Goal: Task Accomplishment & Management: Complete application form

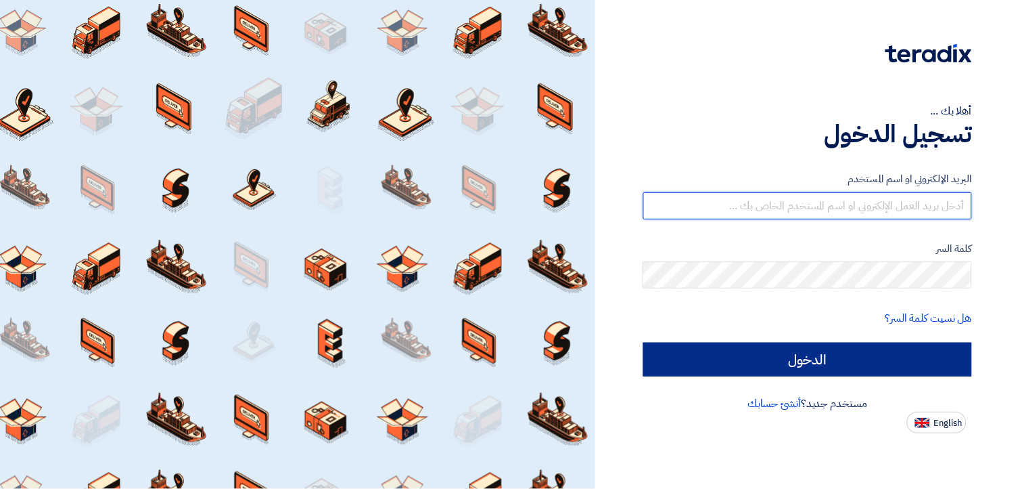
type input "[EMAIL_ADDRESS][DOMAIN_NAME]"
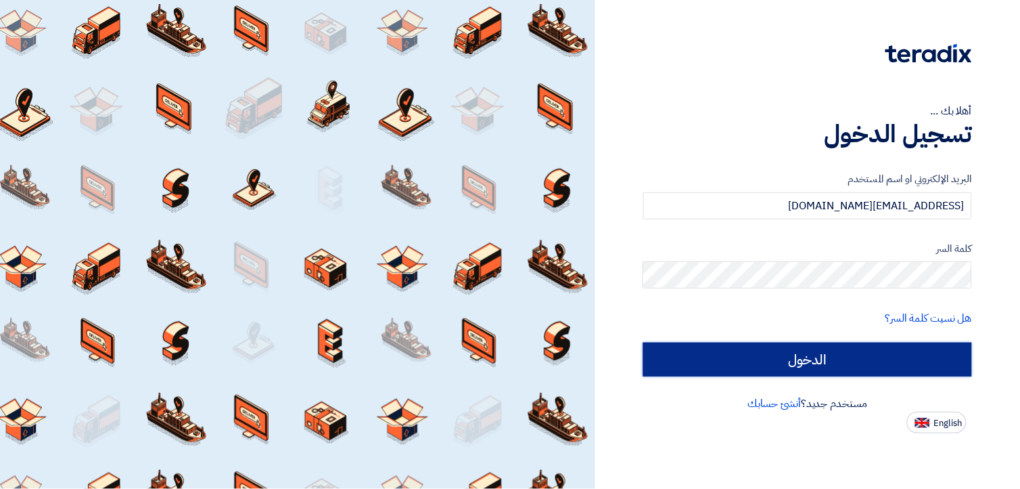
click at [767, 351] on input "الدخول" at bounding box center [807, 359] width 329 height 34
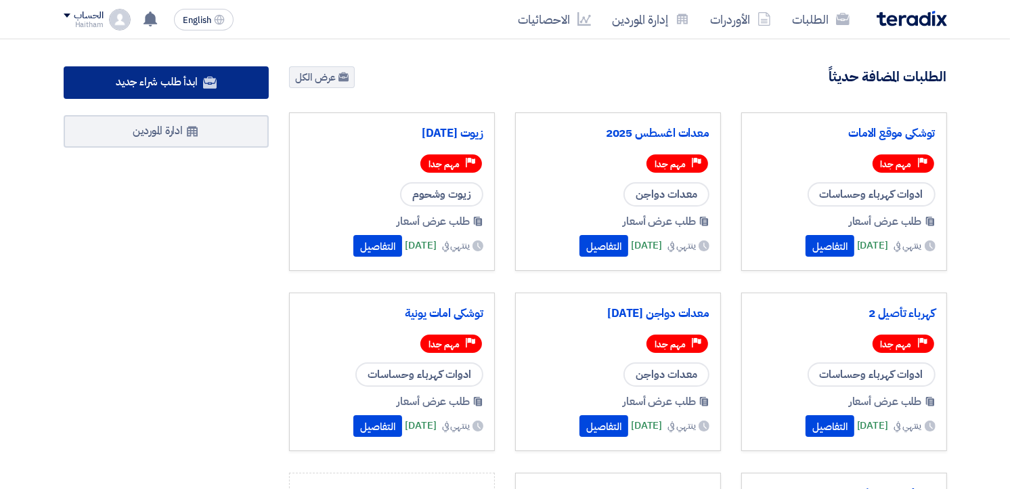
click at [177, 79] on span "ابدأ طلب شراء جديد" at bounding box center [157, 82] width 82 height 16
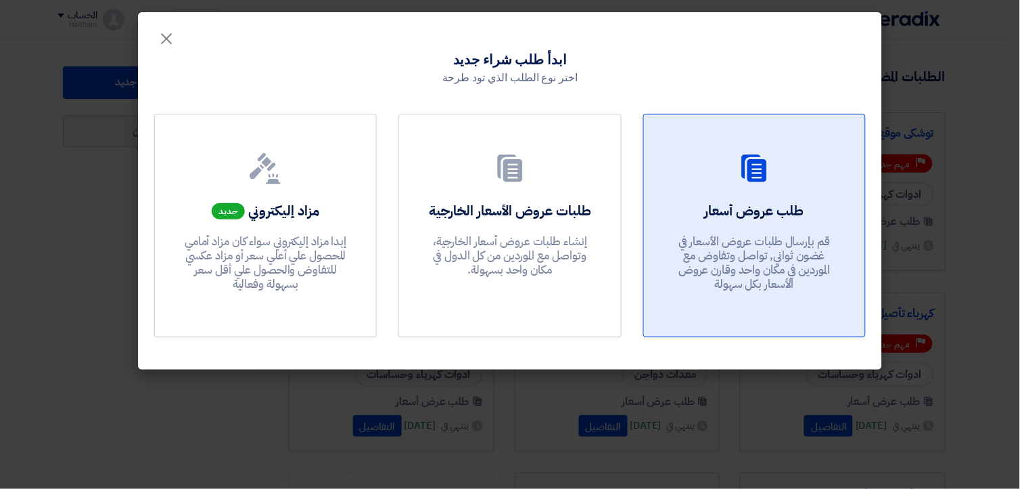
click at [738, 265] on p "قم بإرسال طلبات عروض الأسعار في غضون ثواني, تواصل وتفاوض مع الموردين في مكان وا…" at bounding box center [754, 263] width 162 height 58
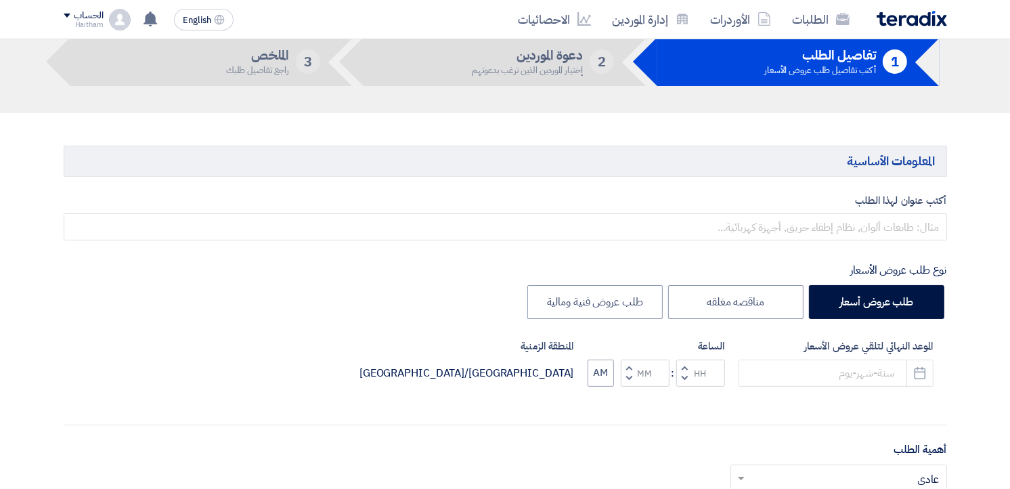
scroll to position [66, 0]
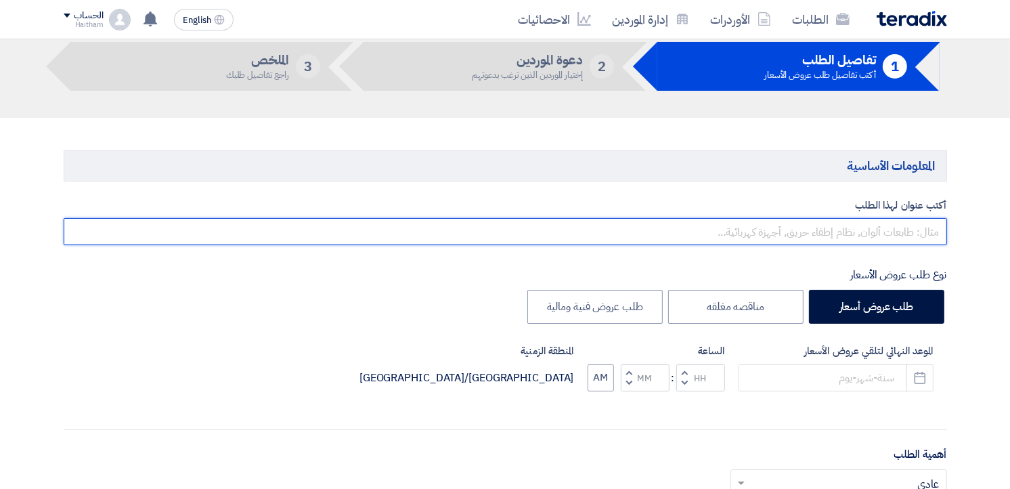
click at [918, 232] on input "text" at bounding box center [505, 231] width 883 height 27
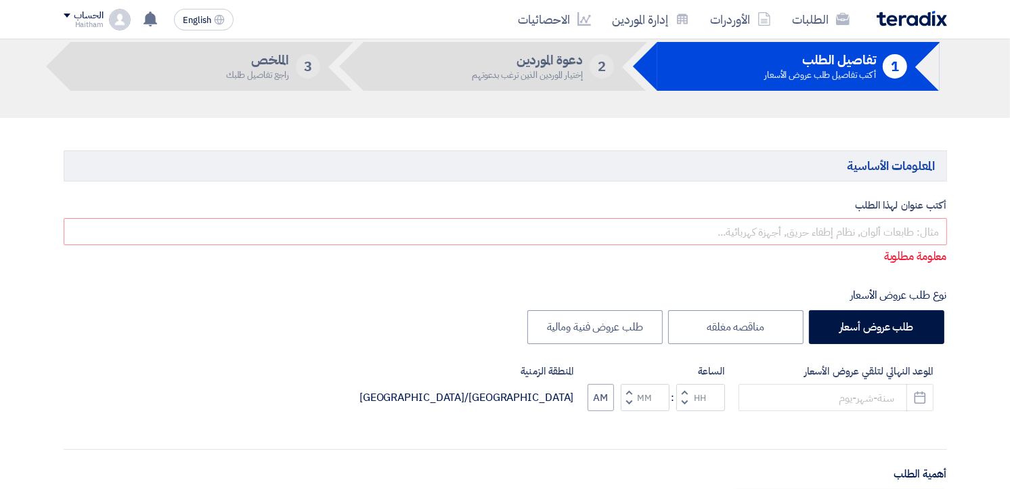
click at [925, 397] on icon "Pick a date" at bounding box center [920, 397] width 14 height 14
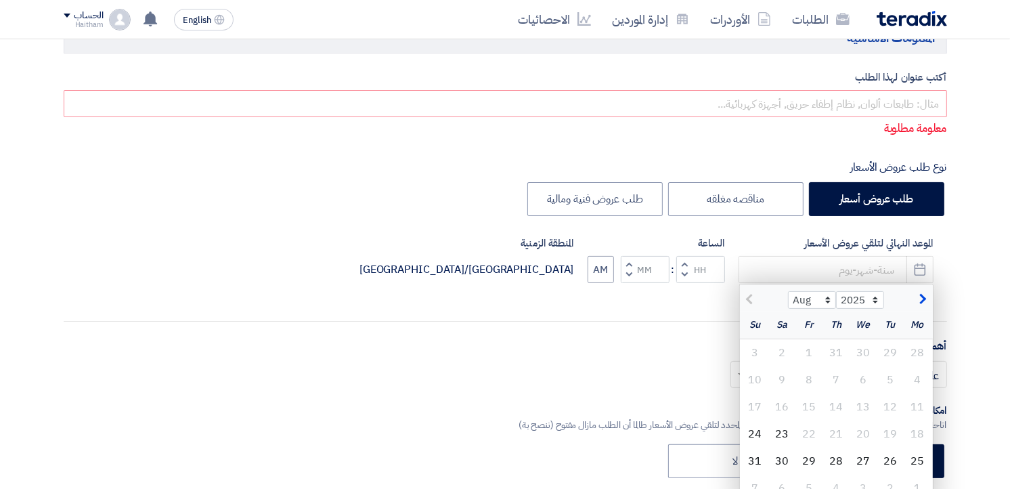
scroll to position [242, 0]
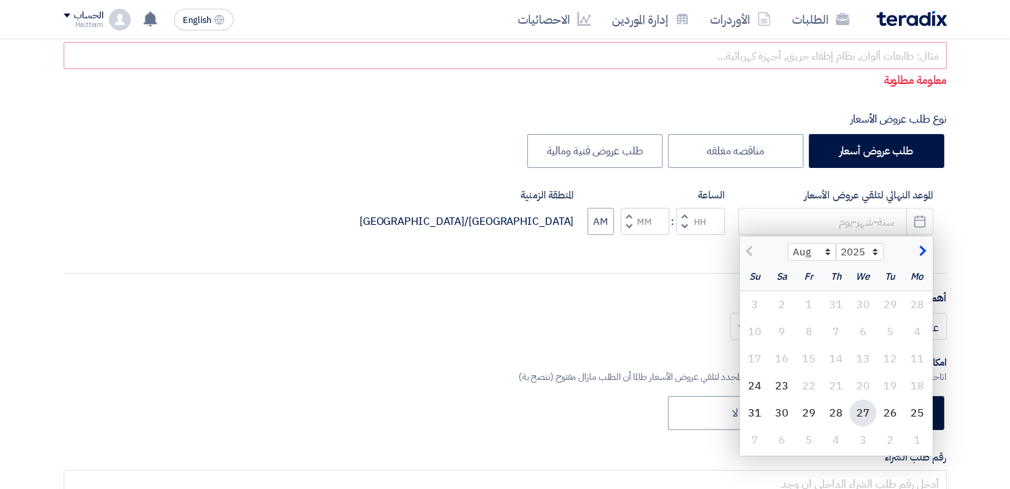
click at [857, 410] on div "27" at bounding box center [862, 412] width 27 height 27
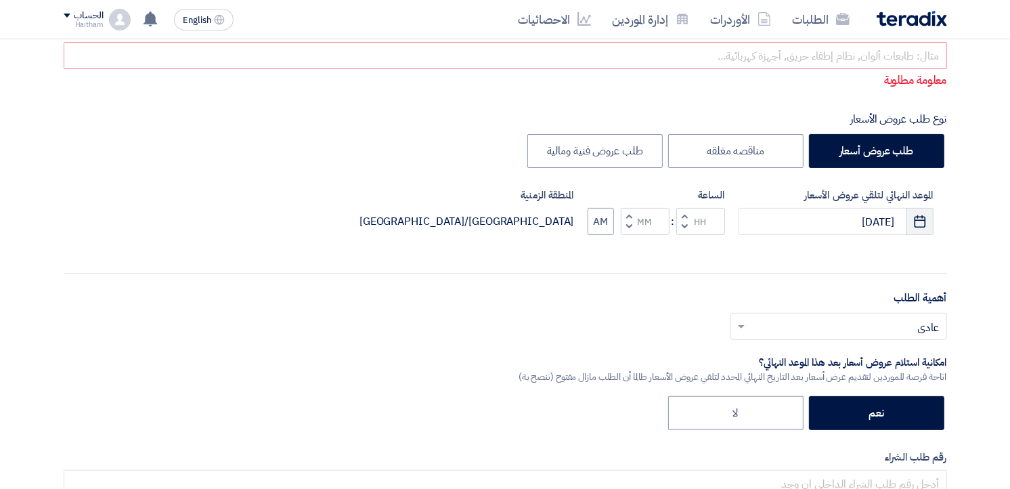
click at [916, 225] on icon "Pick a date" at bounding box center [920, 221] width 14 height 14
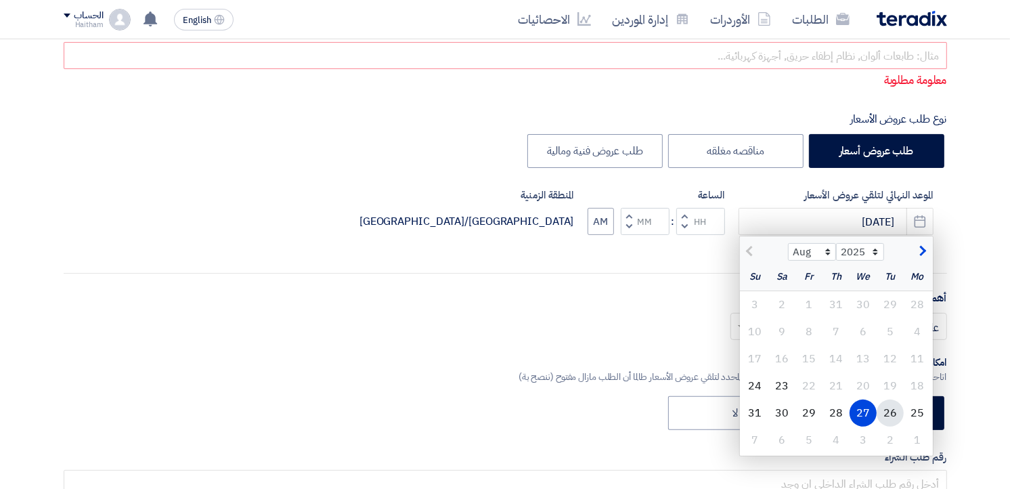
click at [887, 409] on div "26" at bounding box center [889, 412] width 27 height 27
type input "[DATE]"
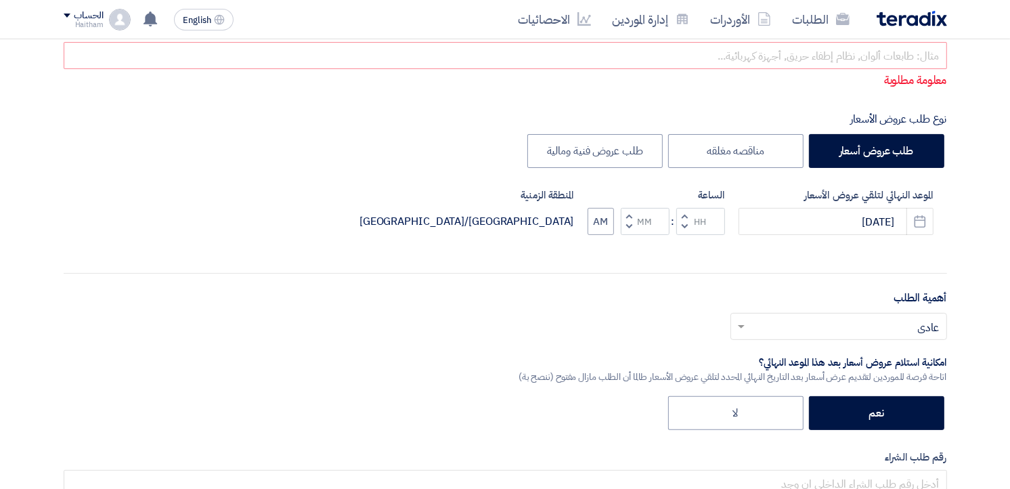
click at [681, 225] on button "Decrement hours" at bounding box center [684, 227] width 16 height 17
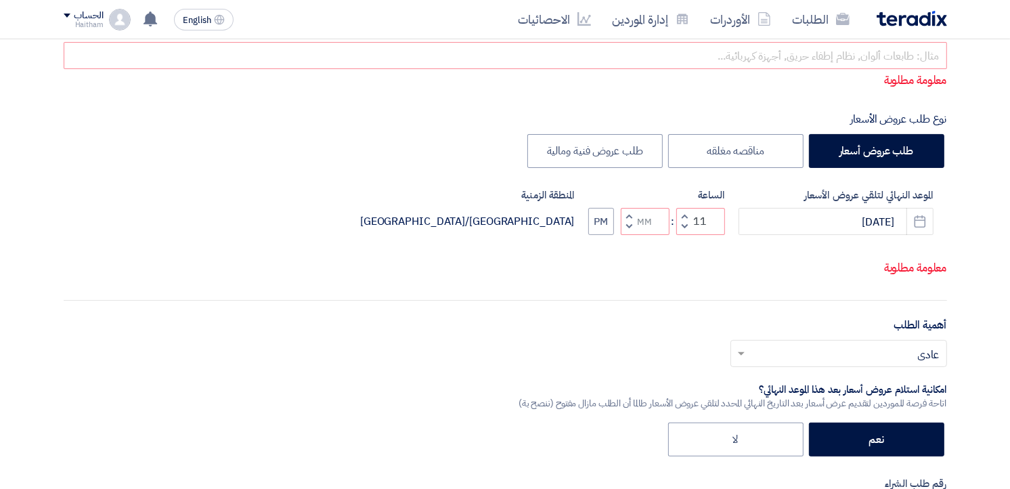
click at [626, 227] on span "button" at bounding box center [628, 226] width 5 height 10
type input "10"
type input "59"
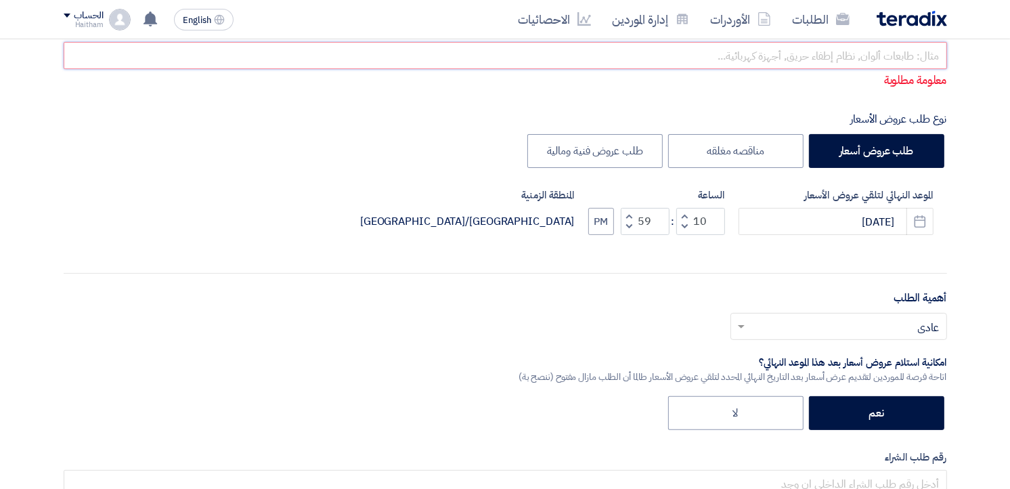
click at [681, 58] on input "text" at bounding box center [505, 55] width 883 height 27
paste input "164126"
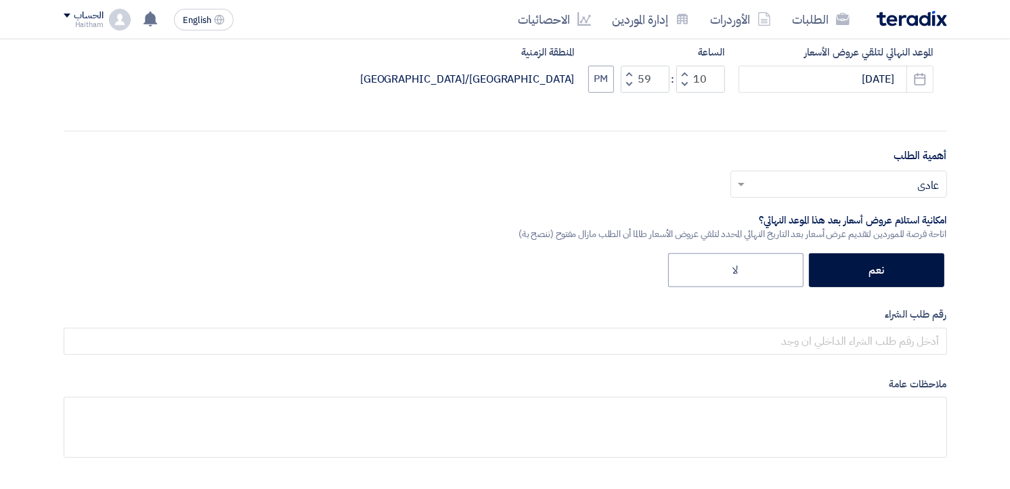
scroll to position [402, 0]
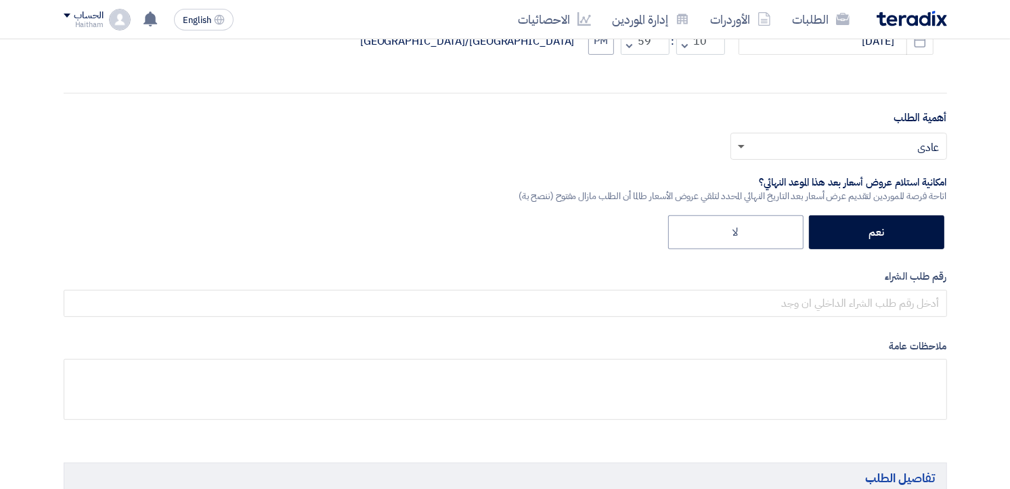
type input "164126"
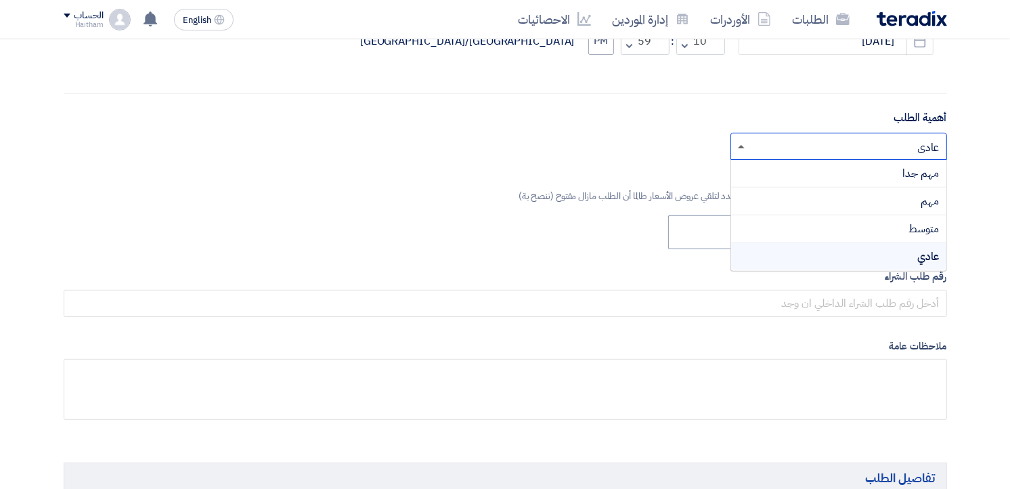
click at [741, 145] on span at bounding box center [741, 146] width 7 height 3
click at [811, 177] on div "مهم جدا" at bounding box center [838, 174] width 215 height 28
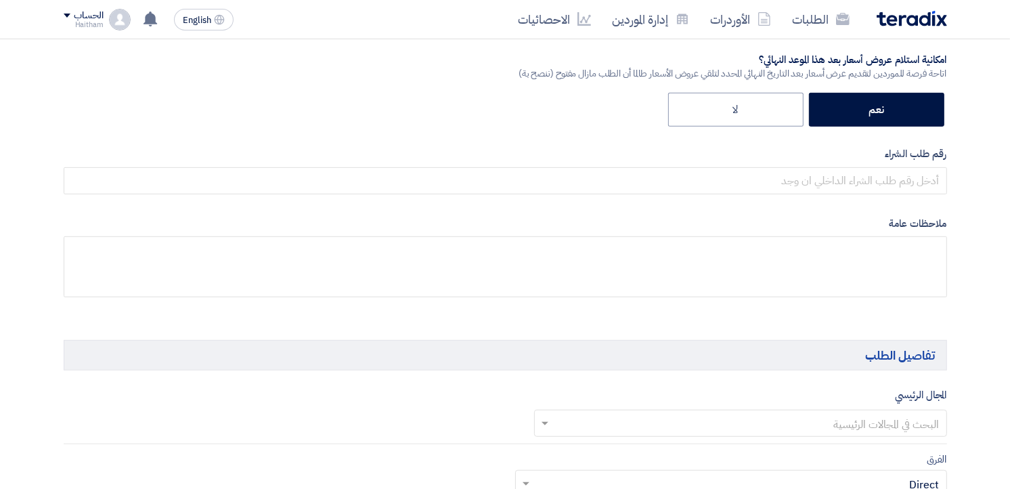
scroll to position [539, 0]
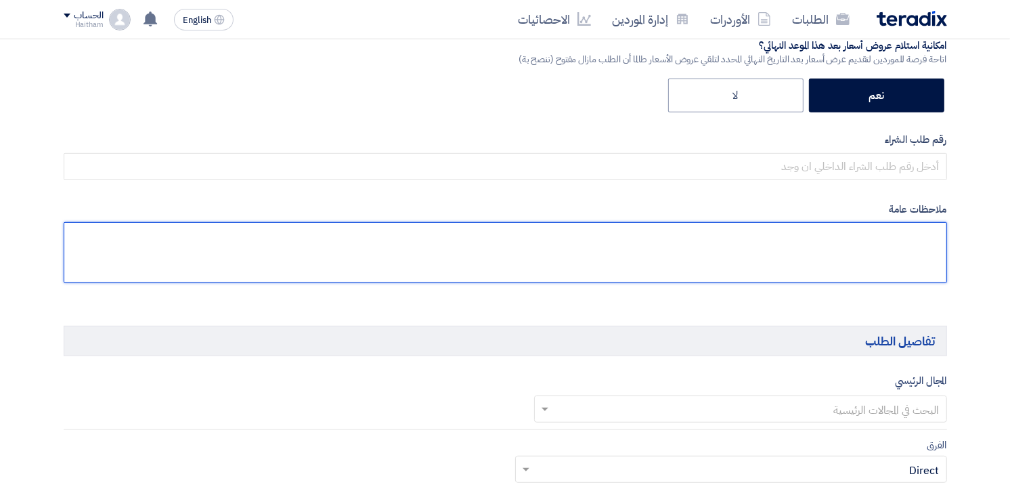
click at [839, 249] on textarea at bounding box center [505, 252] width 883 height 61
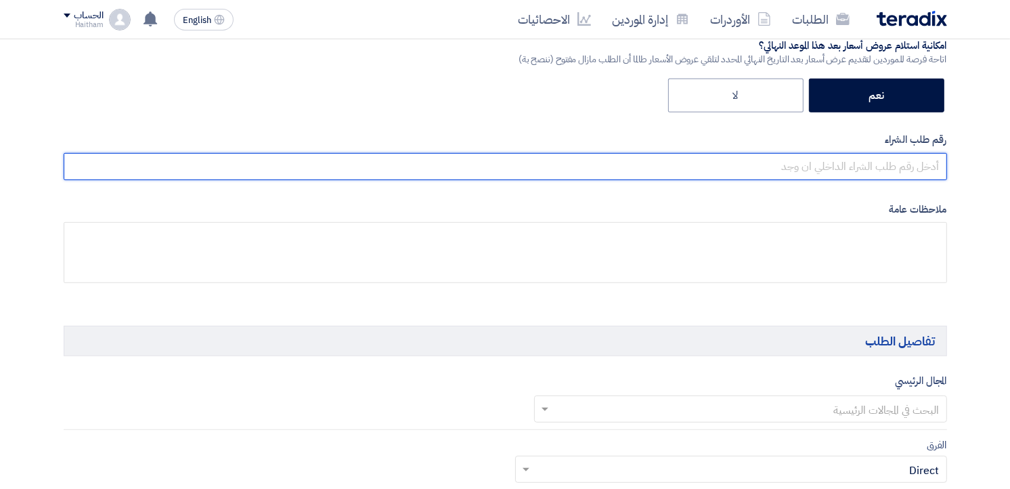
click at [878, 169] on input "text" at bounding box center [505, 166] width 883 height 27
paste input "164126"
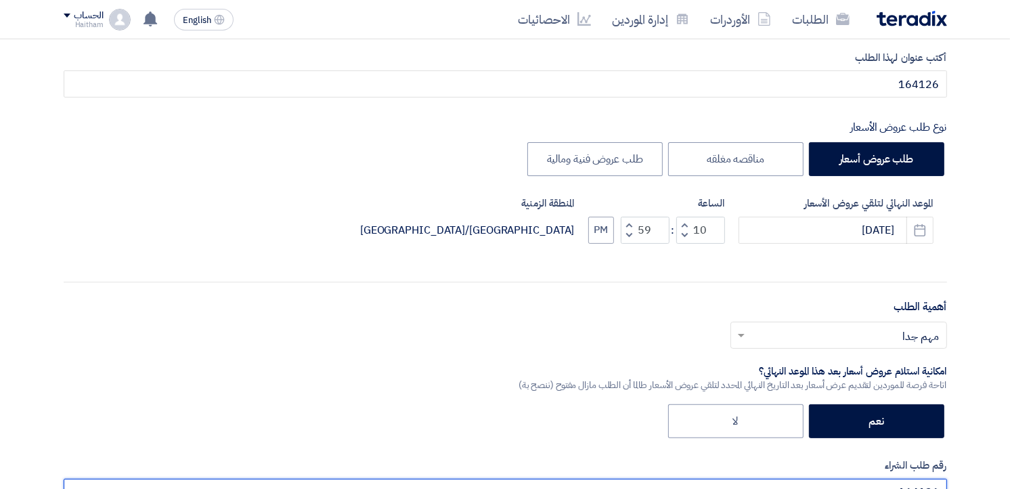
scroll to position [204, 0]
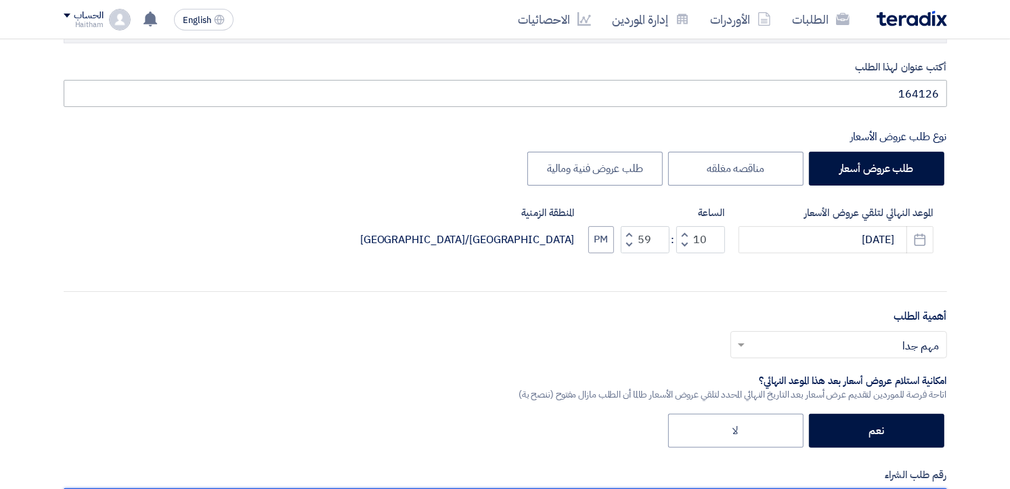
type input "164126"
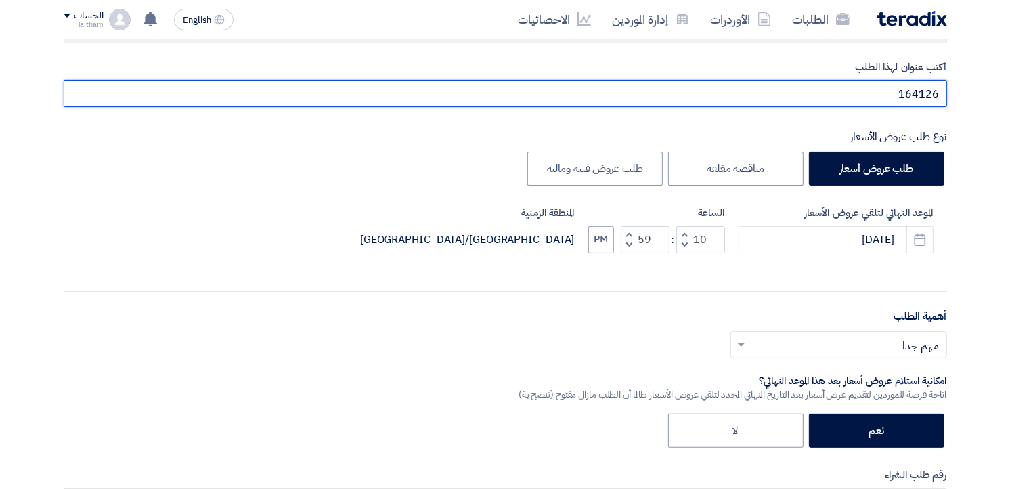
drag, startPoint x: 874, startPoint y: 93, endPoint x: 968, endPoint y: 93, distance: 93.4
type input "."
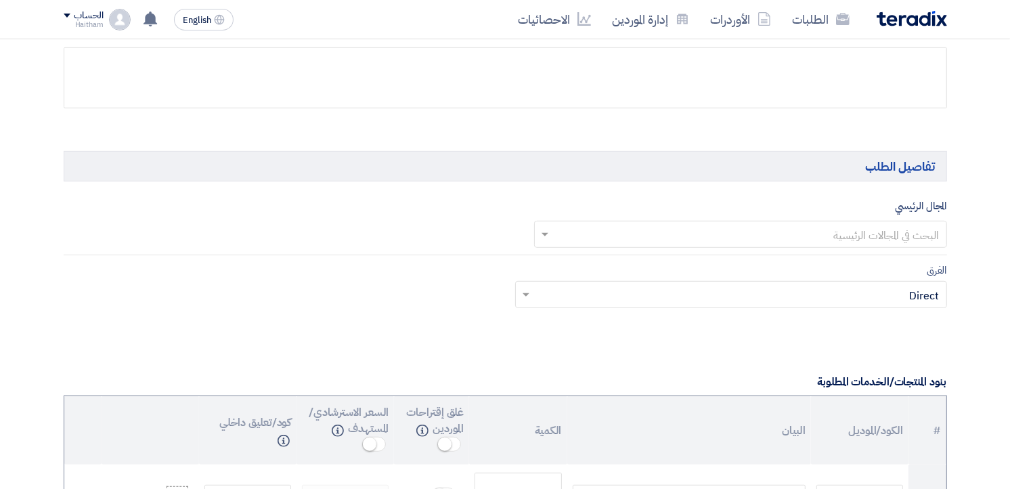
scroll to position [742, 0]
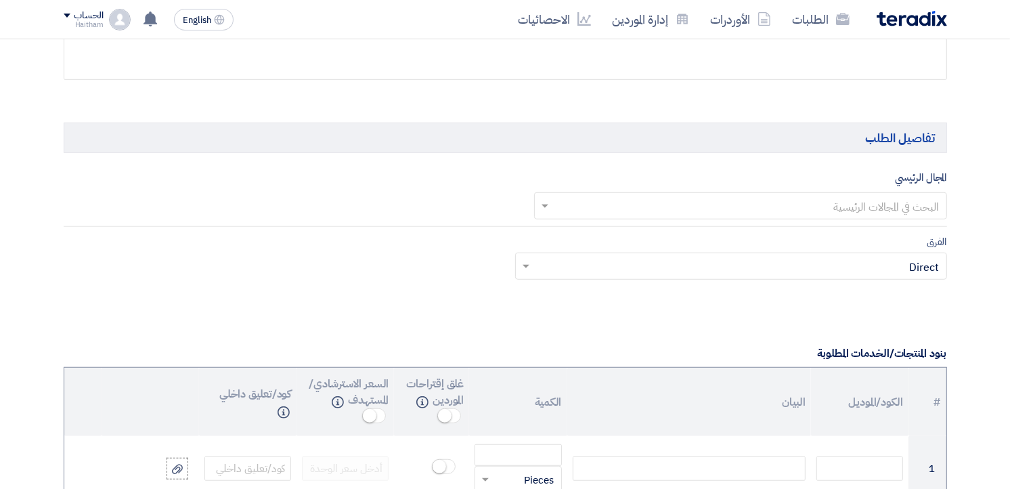
type input "زيت مصنع الصويا"
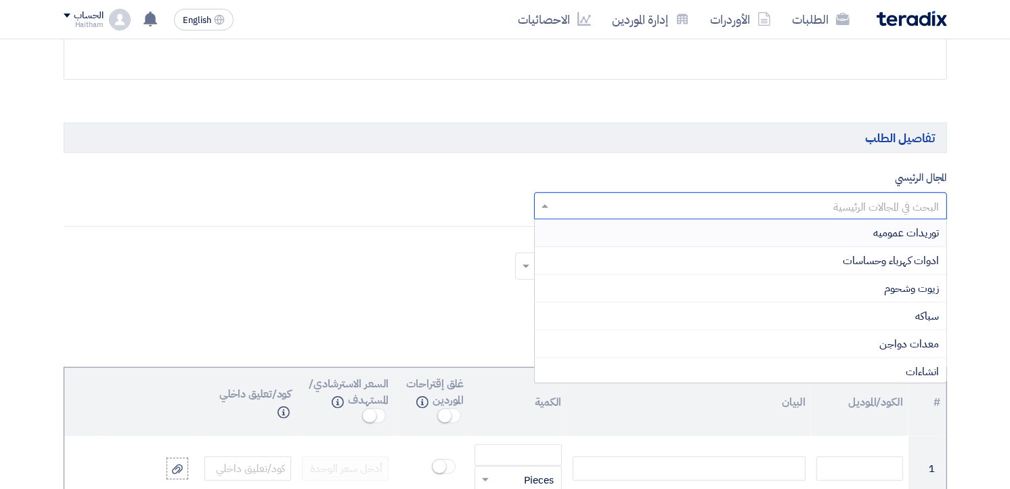
click at [907, 206] on input "text" at bounding box center [748, 207] width 386 height 22
click at [880, 288] on div "زيوت وشحوم" at bounding box center [740, 289] width 411 height 28
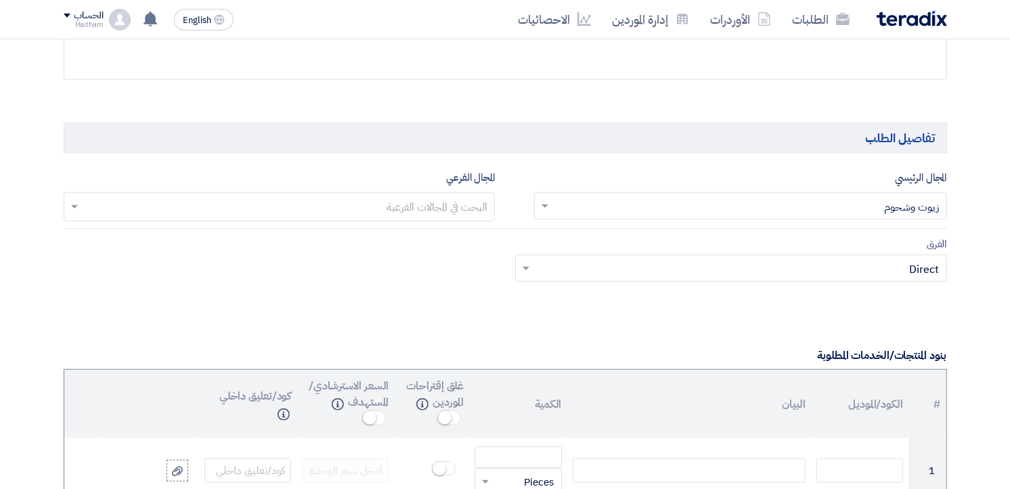
click at [428, 211] on input "text" at bounding box center [279, 208] width 418 height 22
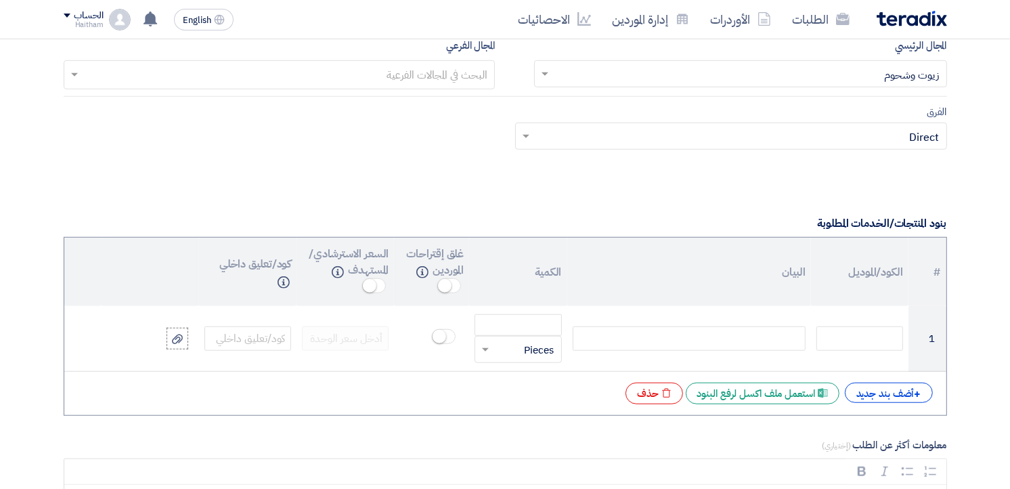
scroll to position [878, 0]
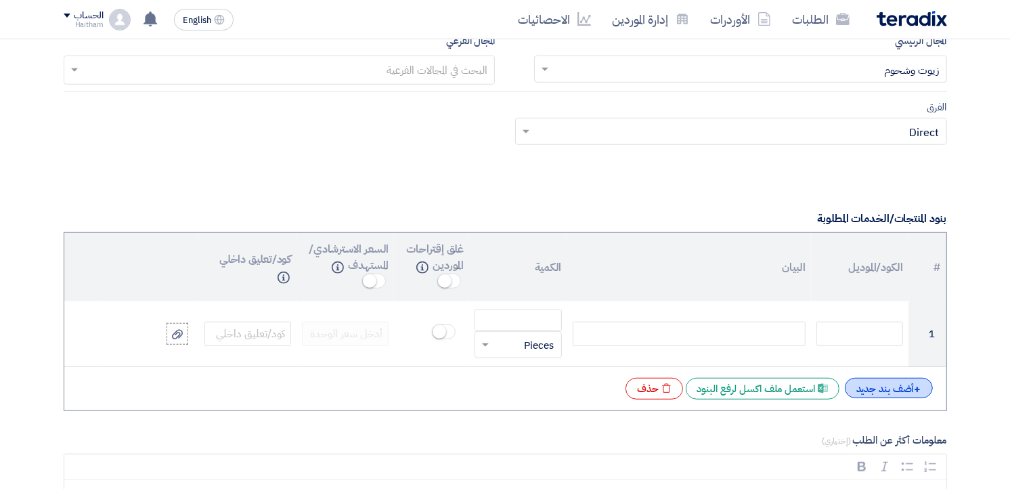
click at [858, 393] on div "+ أضف بند جديد" at bounding box center [888, 388] width 88 height 20
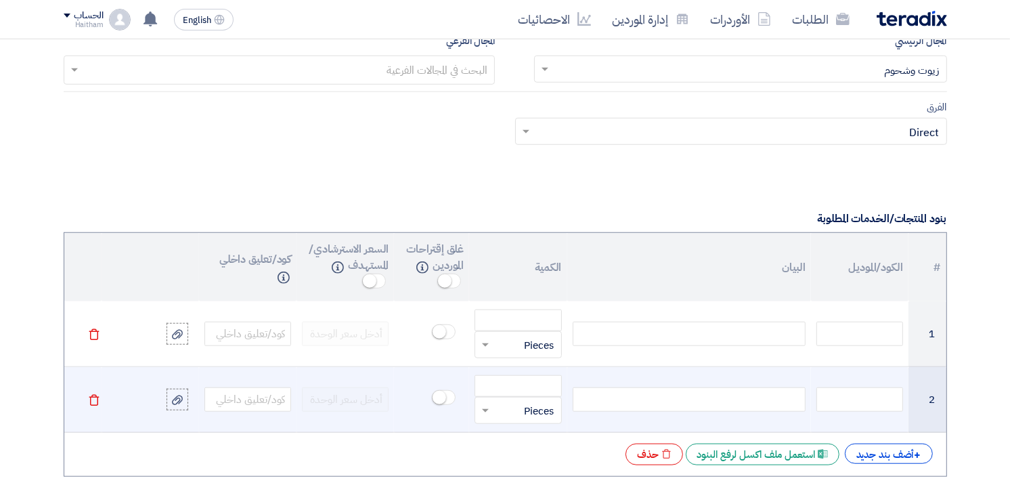
click at [666, 404] on div at bounding box center [688, 399] width 233 height 24
paste div
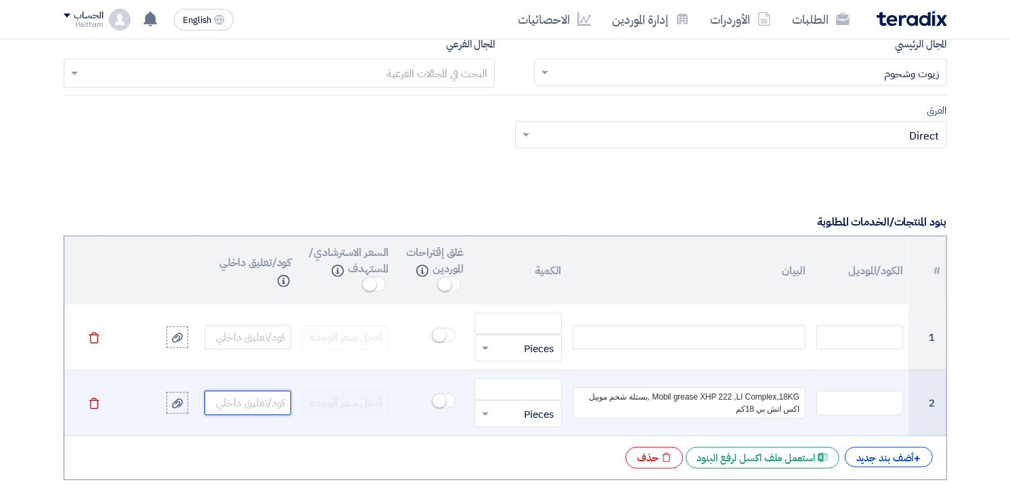
click at [246, 402] on input "text" at bounding box center [247, 402] width 87 height 24
paste input "5242001081"
type input "5242001081"
click at [520, 394] on input "number" at bounding box center [517, 389] width 87 height 22
click at [530, 394] on input "number" at bounding box center [517, 389] width 87 height 22
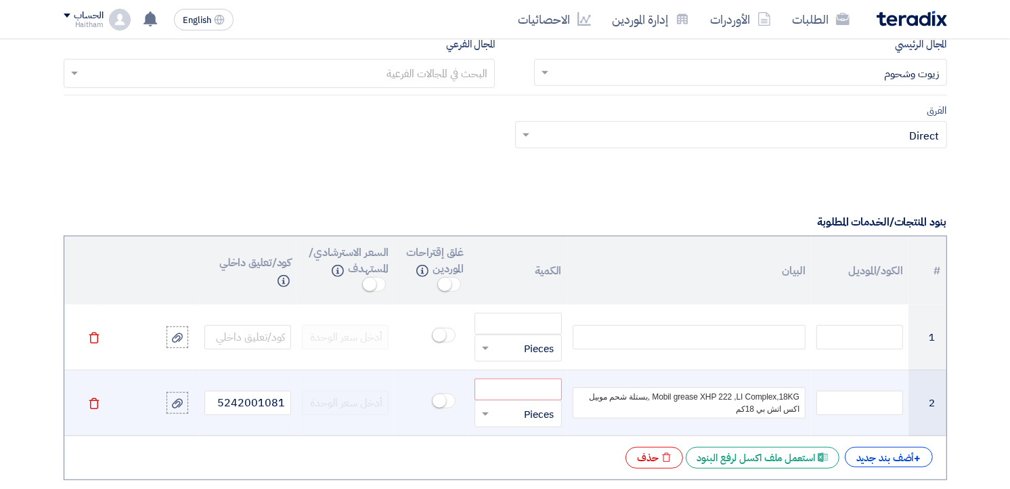
click at [528, 417] on input "text" at bounding box center [526, 414] width 57 height 22
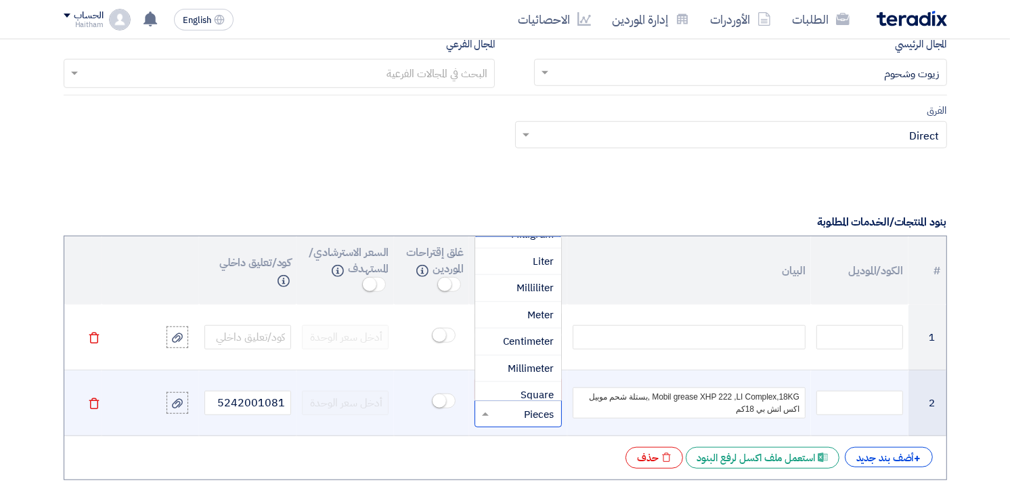
scroll to position [0, 0]
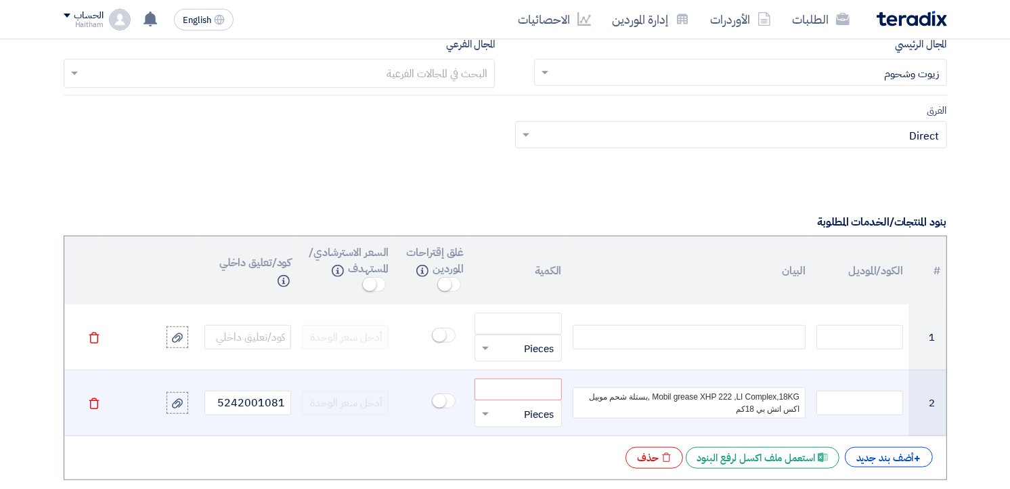
click at [448, 443] on div "# الكود/الموديل البيان الكمية غلق إقتراحات الموردين Info السعر الاسترشادي/المست…" at bounding box center [505, 357] width 883 height 244
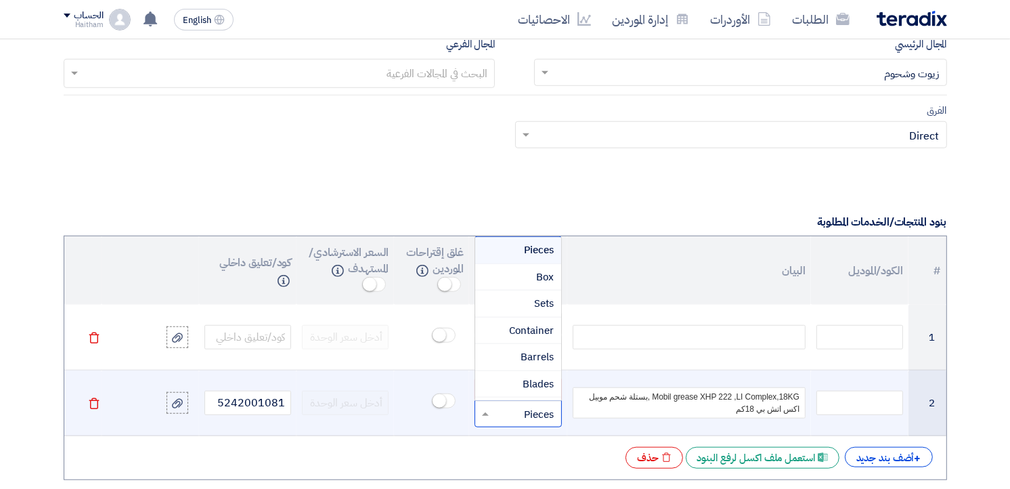
click at [484, 410] on span at bounding box center [483, 414] width 17 height 16
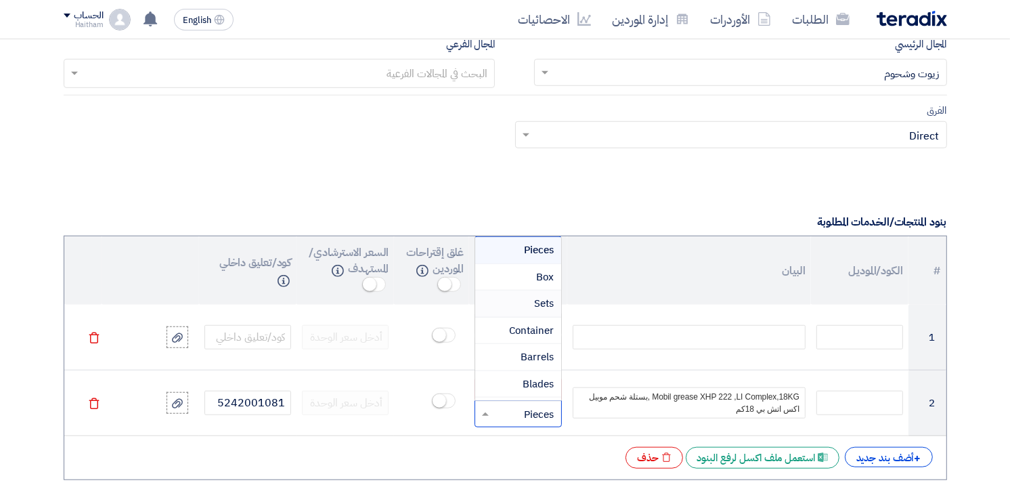
click at [593, 451] on div "+ أضف بند جديد Excel file استعمل ملف اكسل لرفع البنود Excel file حذف" at bounding box center [505, 458] width 860 height 22
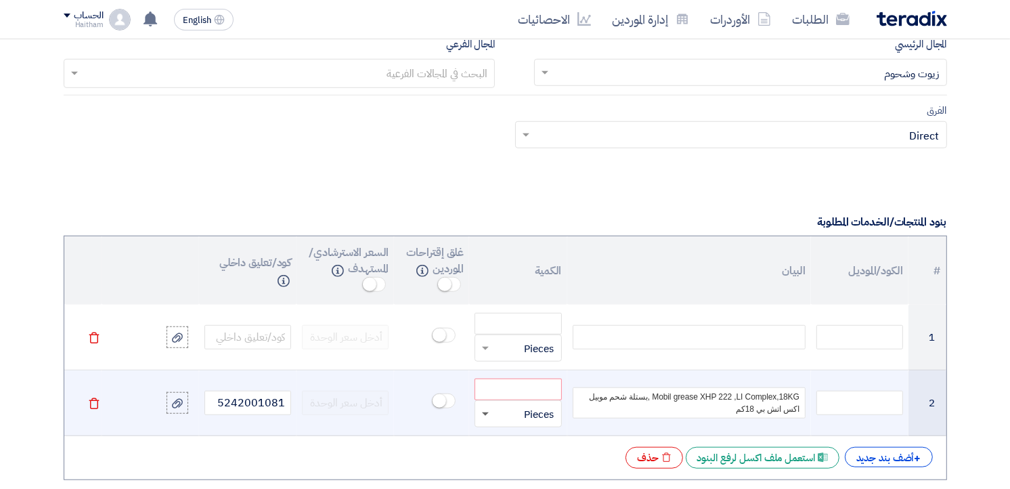
click at [487, 415] on span at bounding box center [485, 414] width 7 height 5
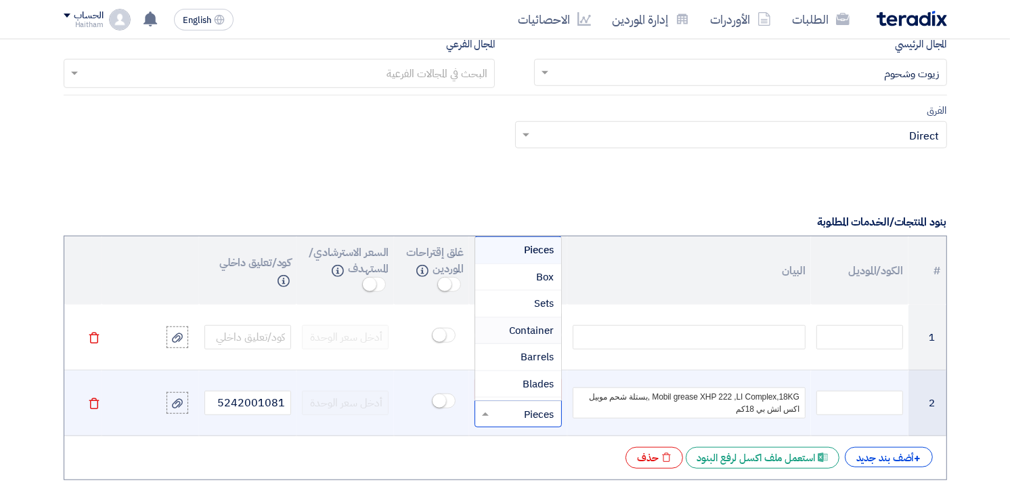
click at [515, 340] on div "Container" at bounding box center [517, 330] width 85 height 27
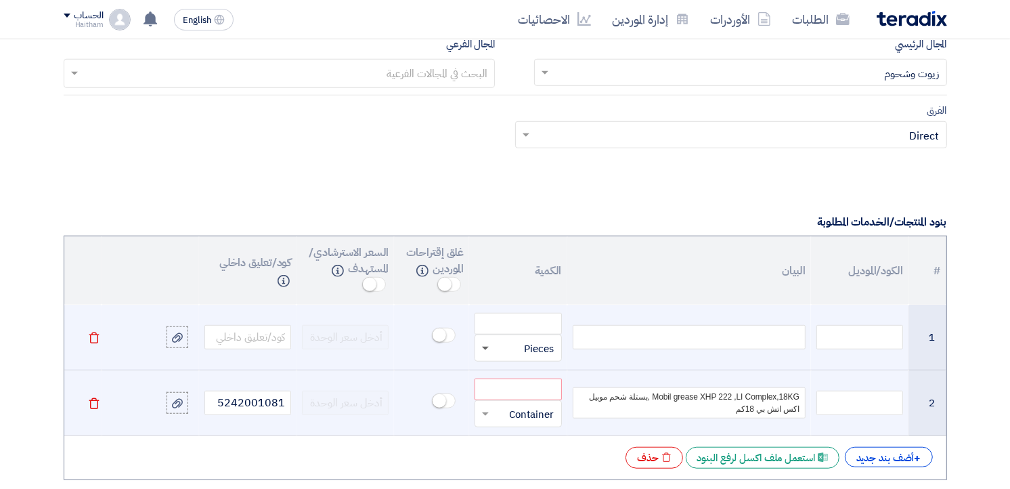
click at [487, 349] on span at bounding box center [485, 348] width 7 height 5
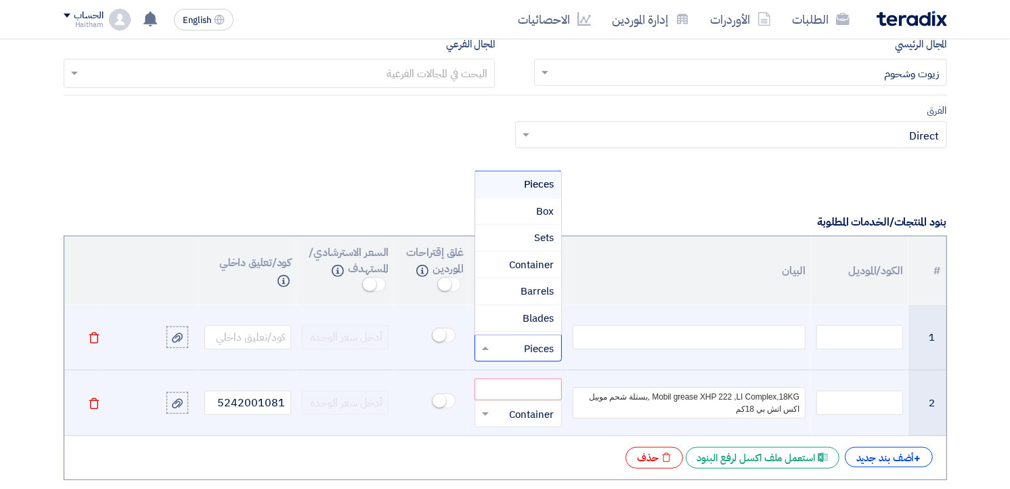
click at [506, 191] on div "Pieces" at bounding box center [517, 184] width 85 height 27
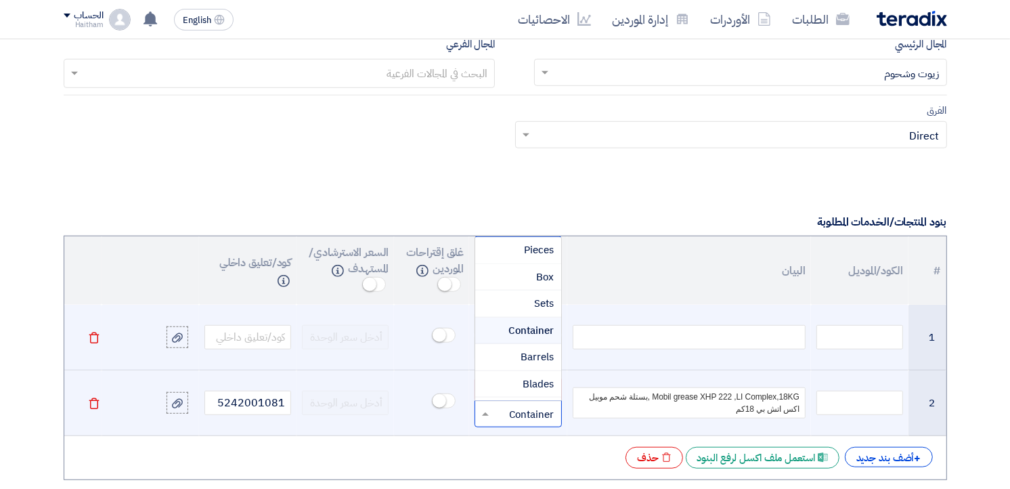
click at [495, 415] on div at bounding box center [517, 414] width 85 height 22
click at [516, 250] on div "Pieces" at bounding box center [517, 250] width 85 height 27
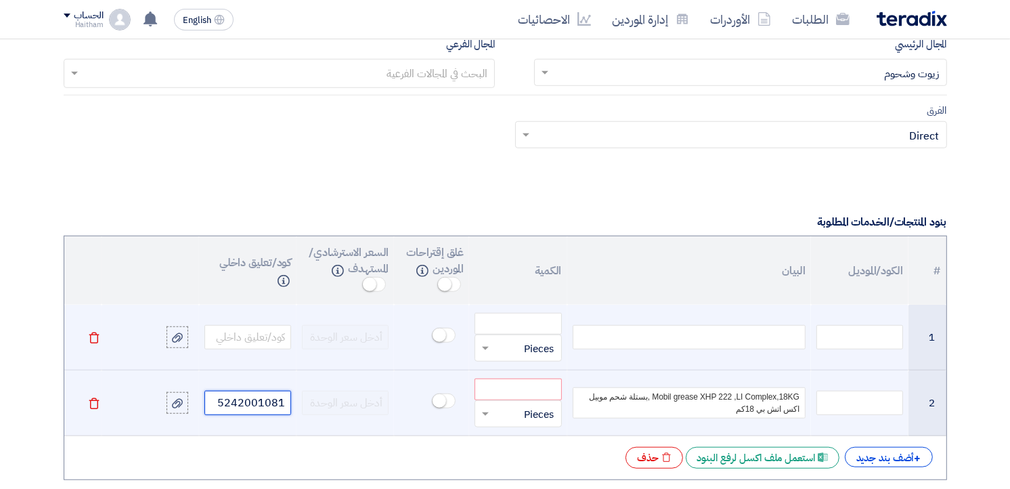
drag, startPoint x: 221, startPoint y: 407, endPoint x: 292, endPoint y: 408, distance: 71.1
click at [292, 408] on td "5242001081" at bounding box center [247, 403] width 97 height 66
click at [867, 407] on input "text" at bounding box center [859, 402] width 87 height 24
paste input "5242001081"
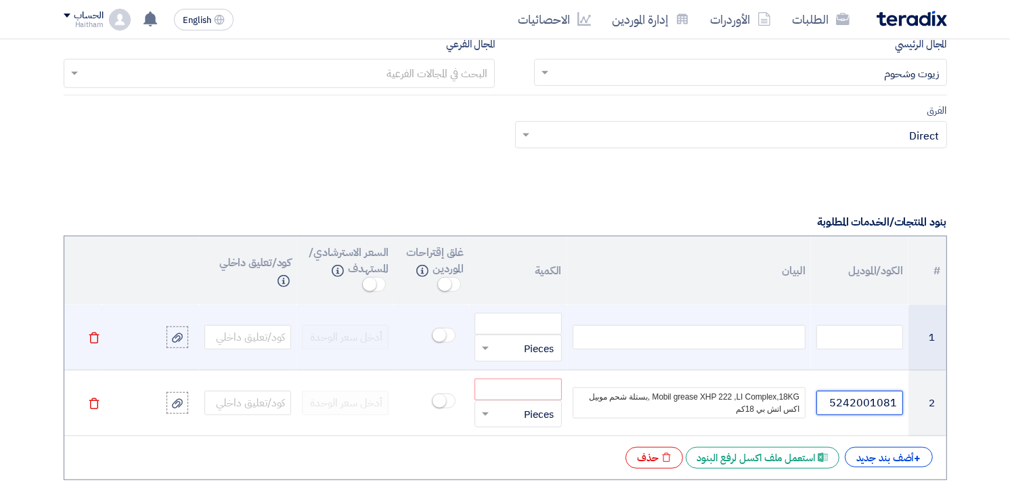
type input "5242001081"
click at [702, 346] on div at bounding box center [688, 337] width 233 height 24
paste div
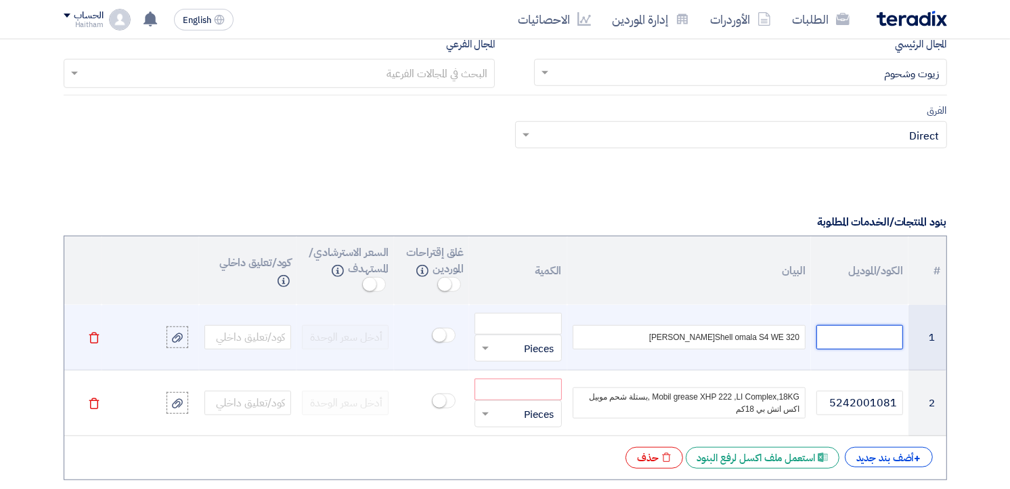
click at [848, 337] on input "text" at bounding box center [859, 337] width 87 height 24
paste input "5240109027"
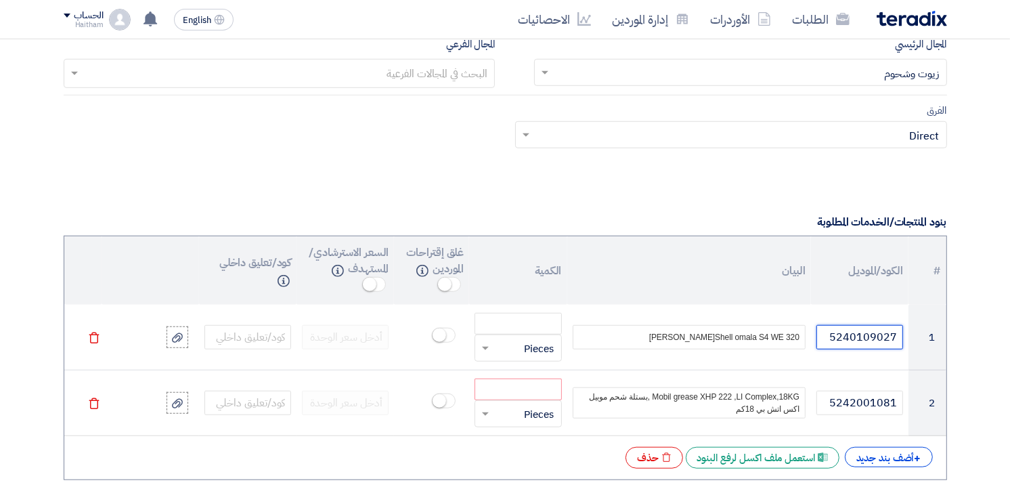
type input "5240109027"
click at [533, 327] on input "number" at bounding box center [517, 324] width 87 height 22
paste input "60"
type input "60"
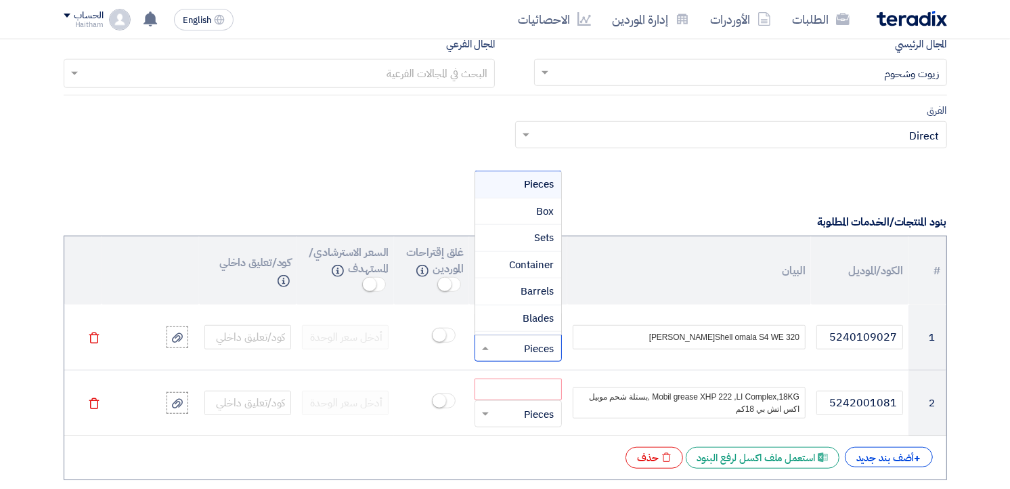
click at [480, 348] on span at bounding box center [483, 348] width 17 height 16
click at [505, 218] on div "Liter" at bounding box center [517, 214] width 85 height 27
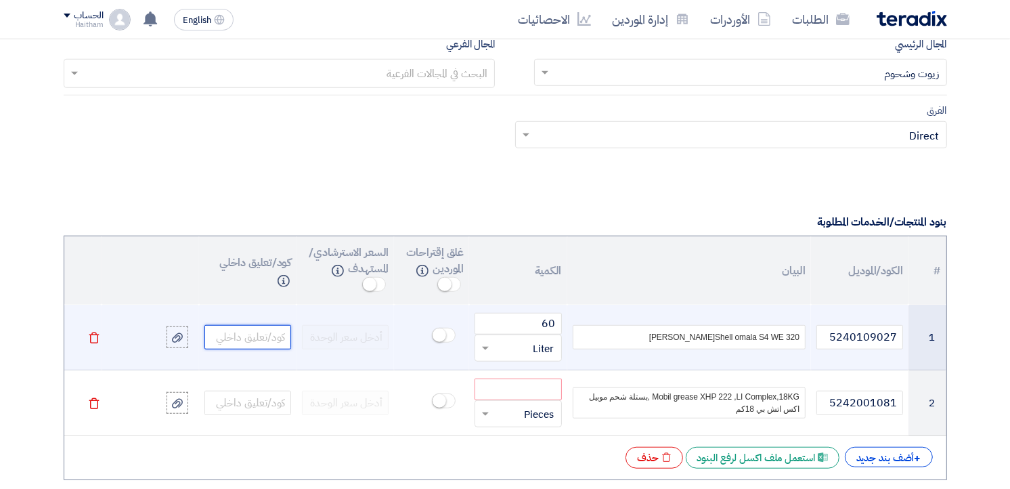
click at [268, 341] on input "text" at bounding box center [247, 337] width 87 height 24
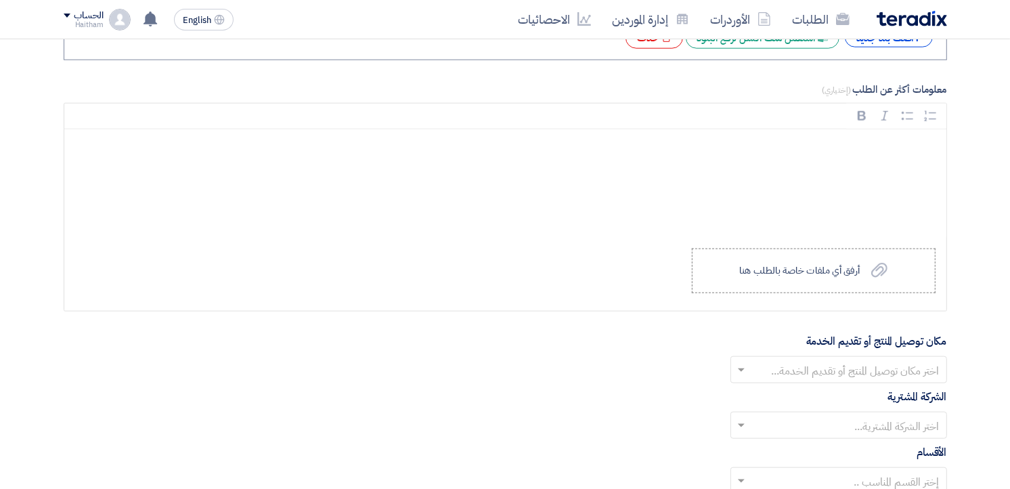
scroll to position [1342, 0]
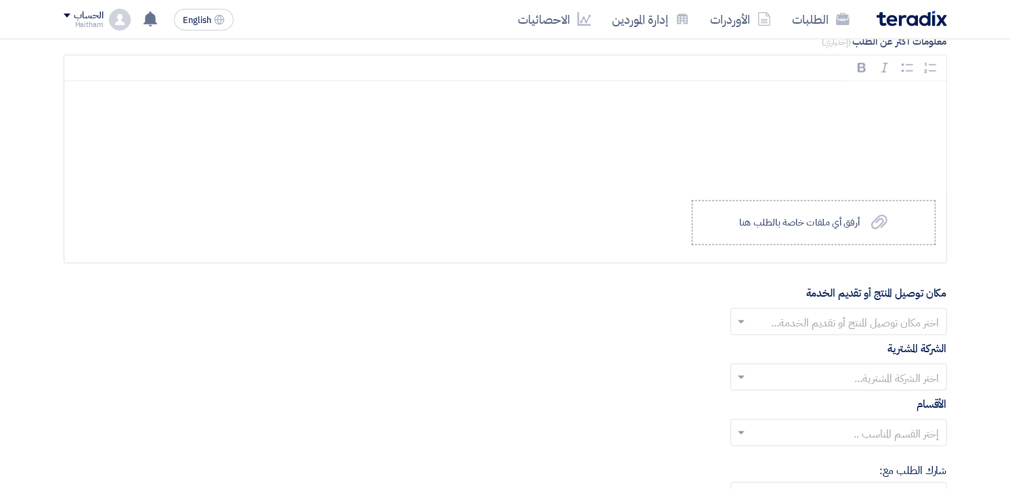
click at [884, 323] on input "text" at bounding box center [845, 323] width 189 height 22
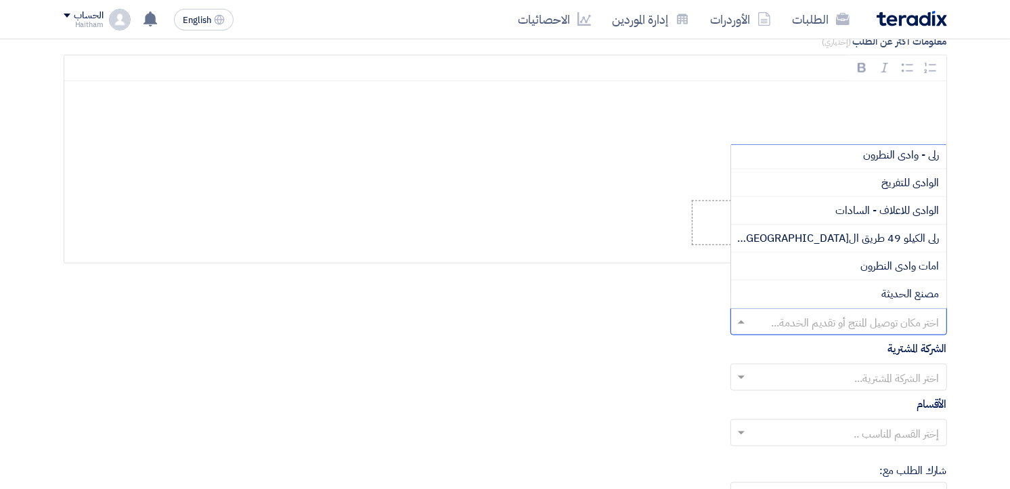
scroll to position [206, 0]
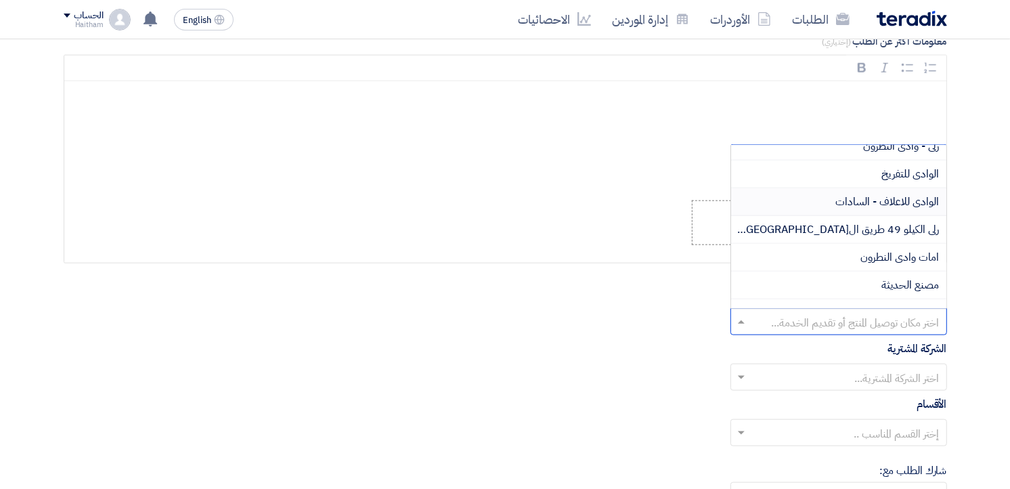
click at [771, 208] on div "الوادى للاعلاف - السادات" at bounding box center [838, 202] width 215 height 28
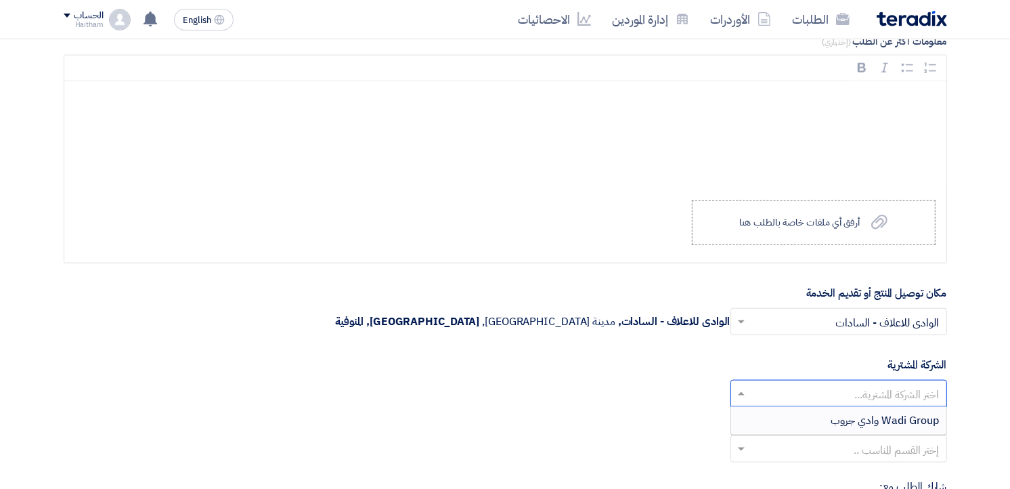
click at [901, 395] on input "text" at bounding box center [845, 395] width 189 height 22
click at [859, 327] on input "text" at bounding box center [845, 323] width 189 height 22
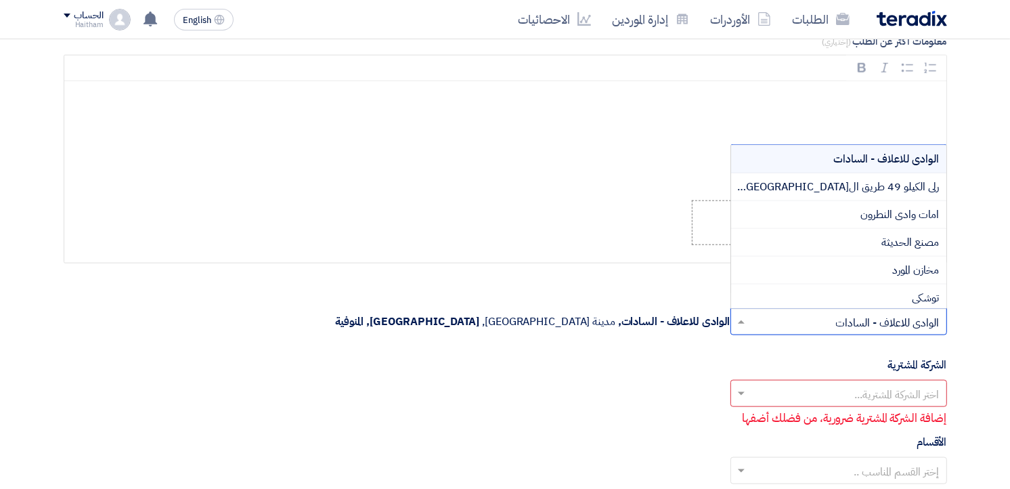
scroll to position [252, 0]
click at [771, 242] on div "مصنع الحديثة" at bounding box center [838, 239] width 215 height 28
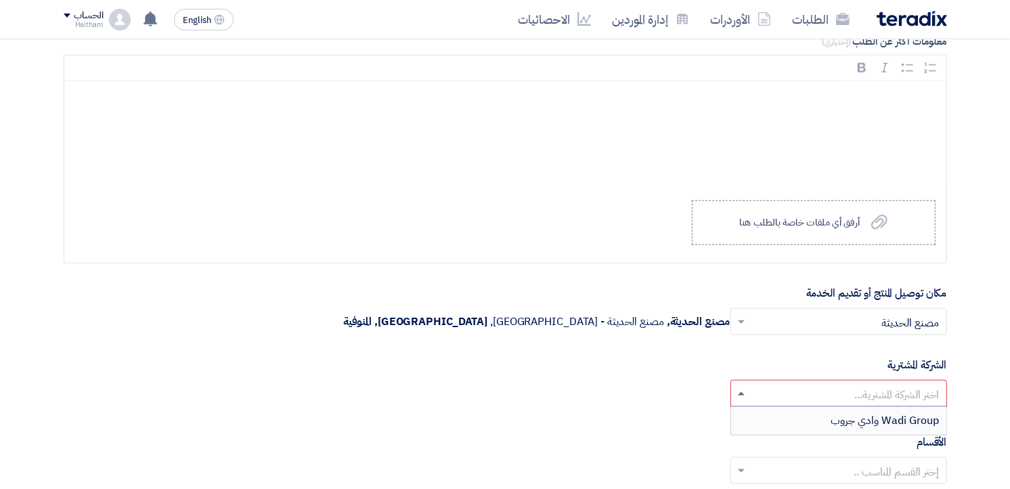
click at [740, 395] on span at bounding box center [741, 393] width 7 height 3
click at [797, 420] on div "Wadi Group وادي جروب" at bounding box center [838, 420] width 215 height 27
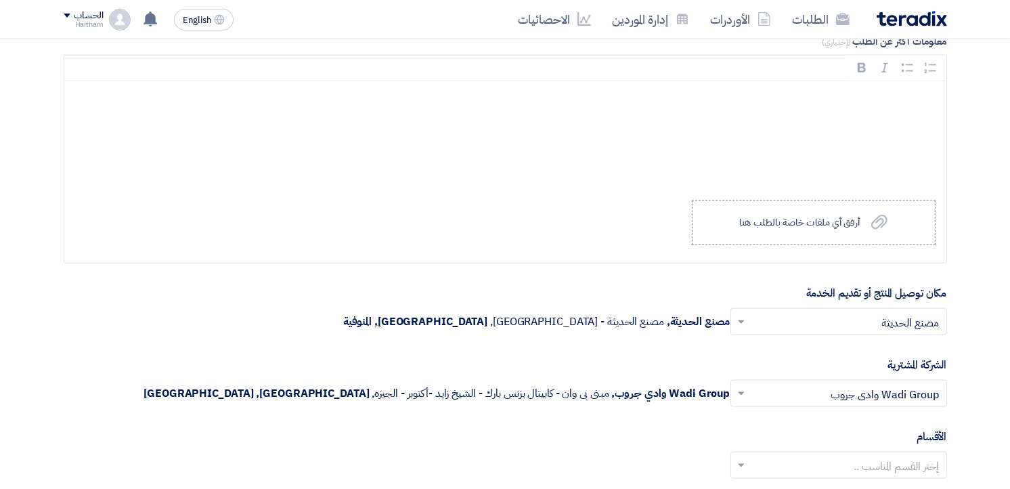
click at [734, 467] on span at bounding box center [739, 465] width 17 height 16
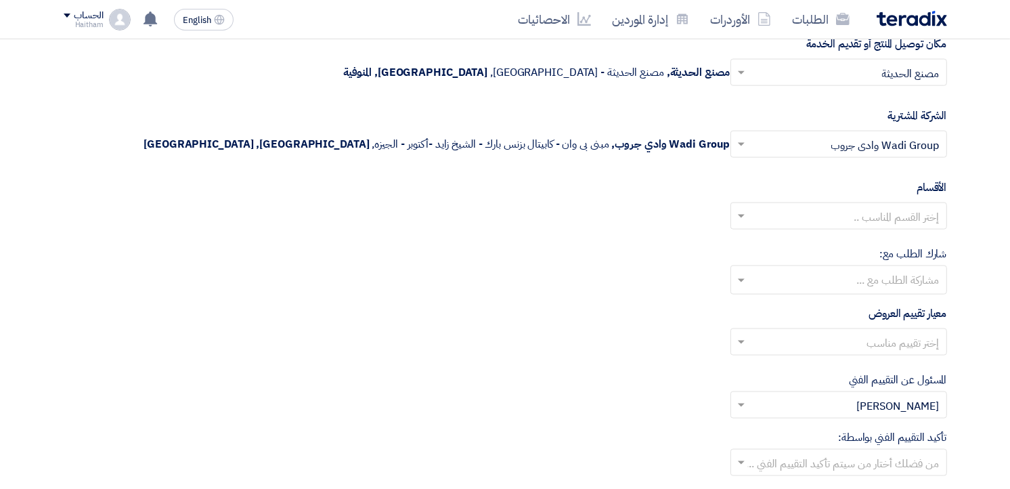
scroll to position [1597, 0]
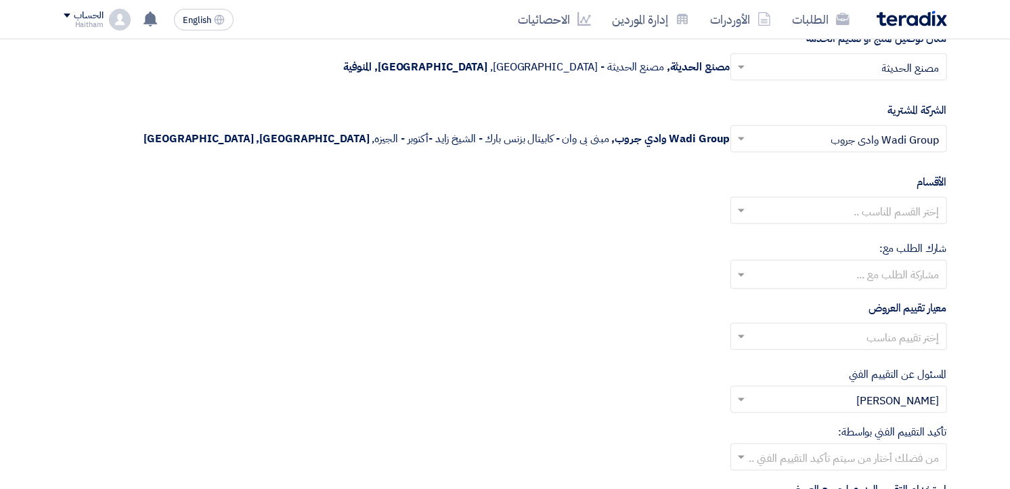
click at [745, 217] on span at bounding box center [739, 210] width 17 height 16
click at [767, 242] on div "--" at bounding box center [838, 237] width 215 height 27
click at [762, 277] on input "text" at bounding box center [837, 276] width 203 height 22
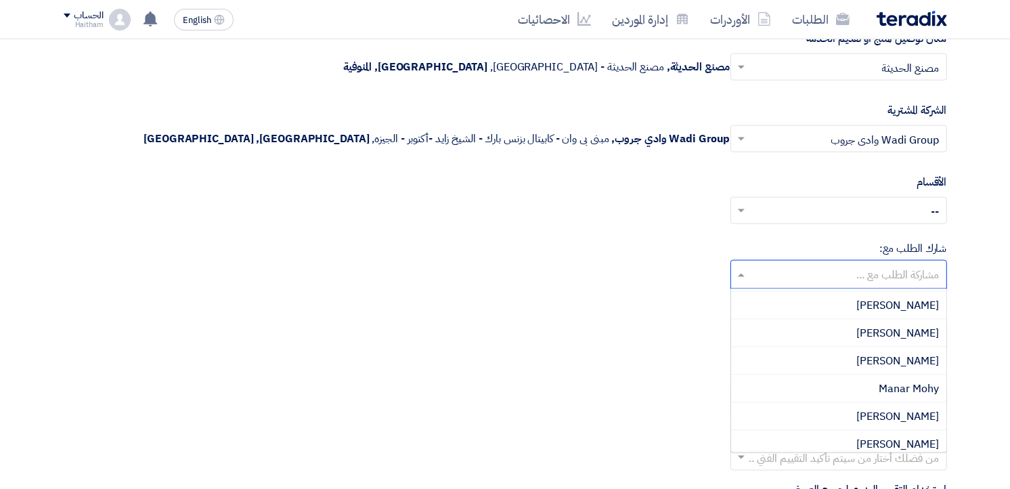
scroll to position [949, 0]
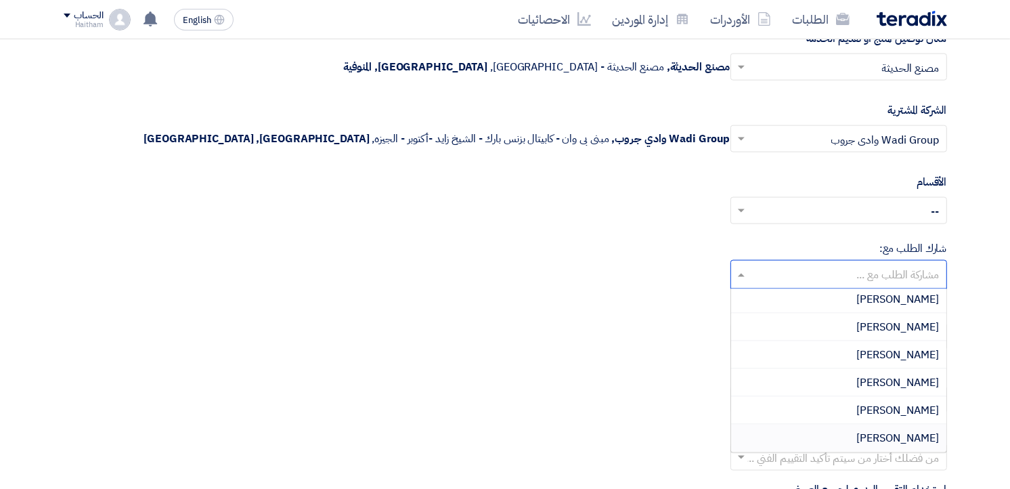
click at [794, 438] on div "[PERSON_NAME]" at bounding box center [838, 437] width 215 height 27
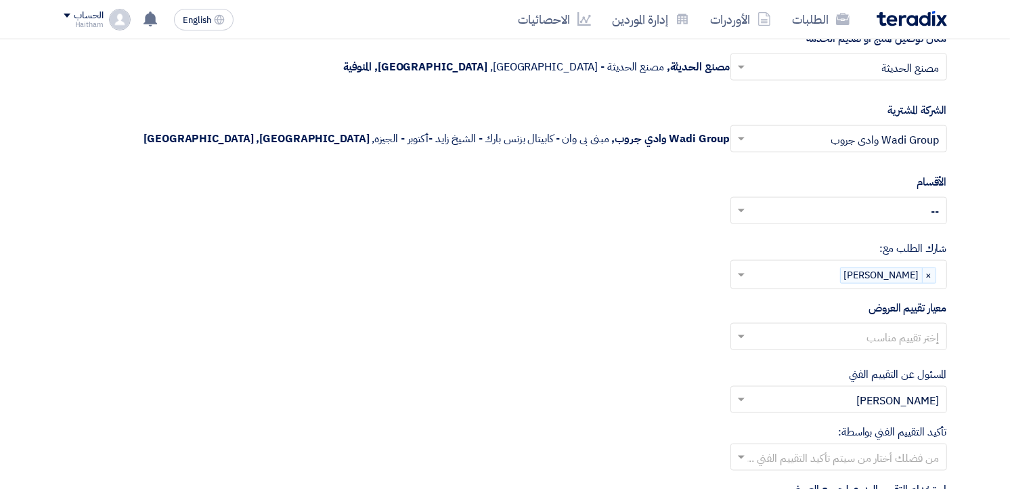
click at [805, 346] on input "text" at bounding box center [845, 338] width 189 height 22
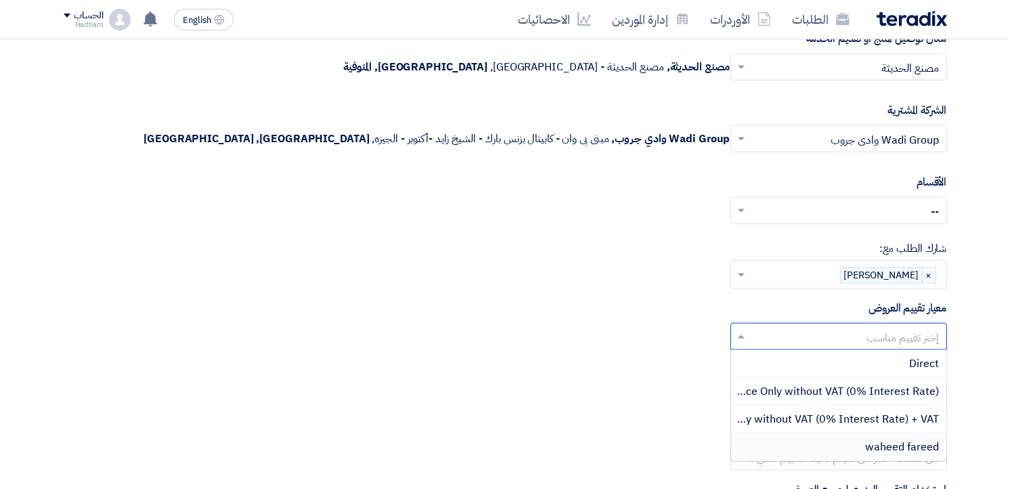
click at [809, 447] on div "waheed fareed" at bounding box center [838, 446] width 215 height 27
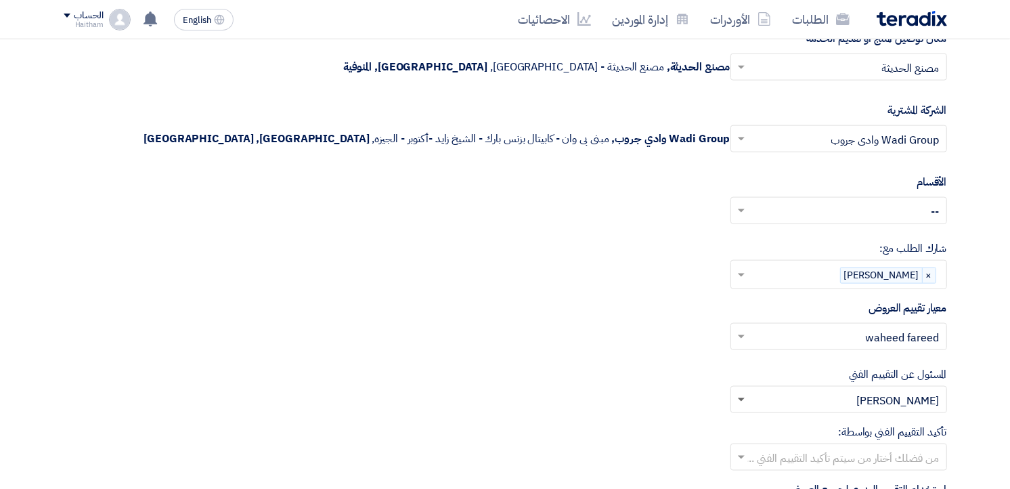
click at [742, 402] on span at bounding box center [741, 400] width 7 height 5
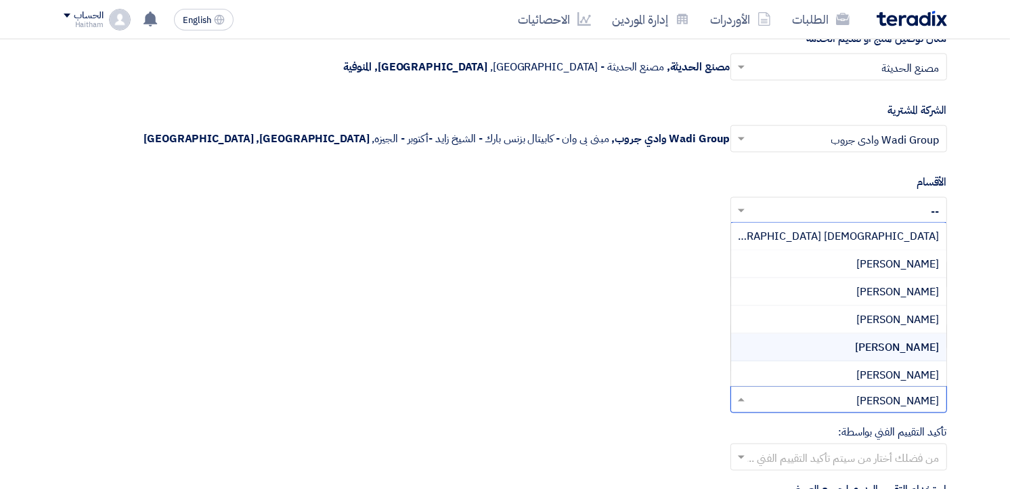
click at [789, 403] on input "text" at bounding box center [845, 401] width 189 height 22
click at [742, 458] on span at bounding box center [741, 457] width 7 height 5
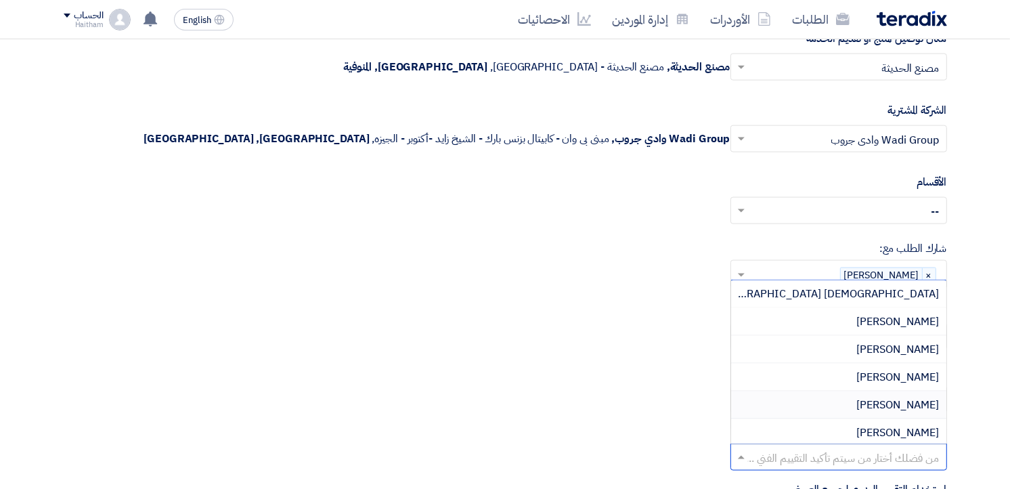
click at [763, 404] on div "[PERSON_NAME]" at bounding box center [838, 405] width 215 height 28
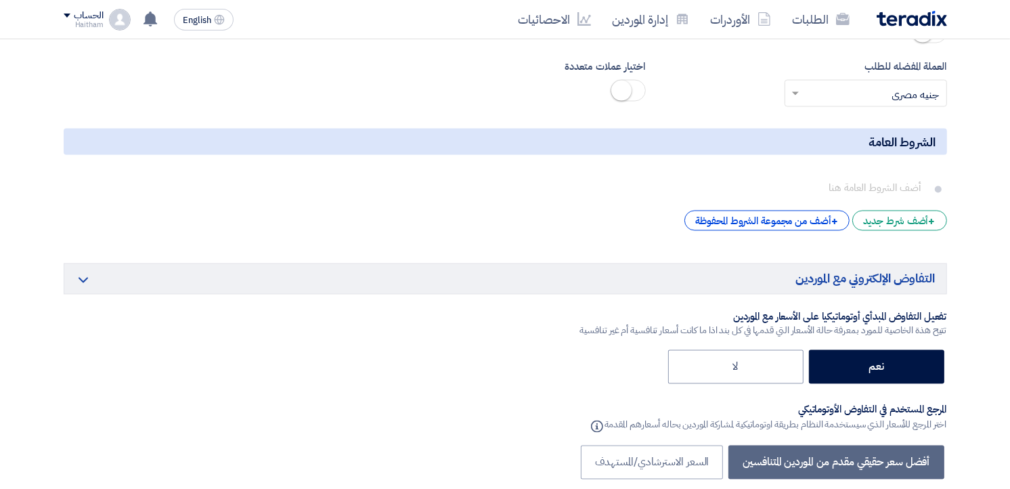
scroll to position [2089, 0]
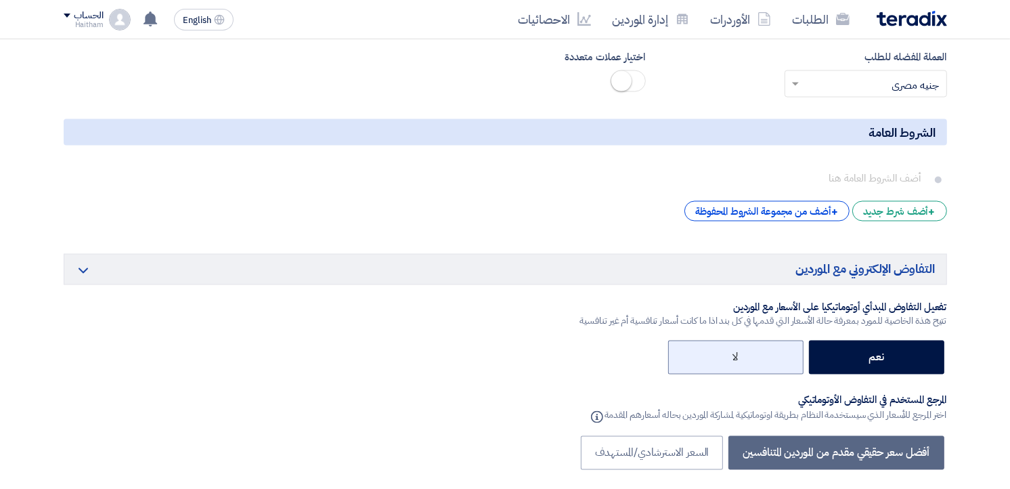
click at [759, 369] on label "لا" at bounding box center [735, 357] width 135 height 34
click at [738, 361] on input "لا" at bounding box center [733, 356] width 9 height 9
radio input "true"
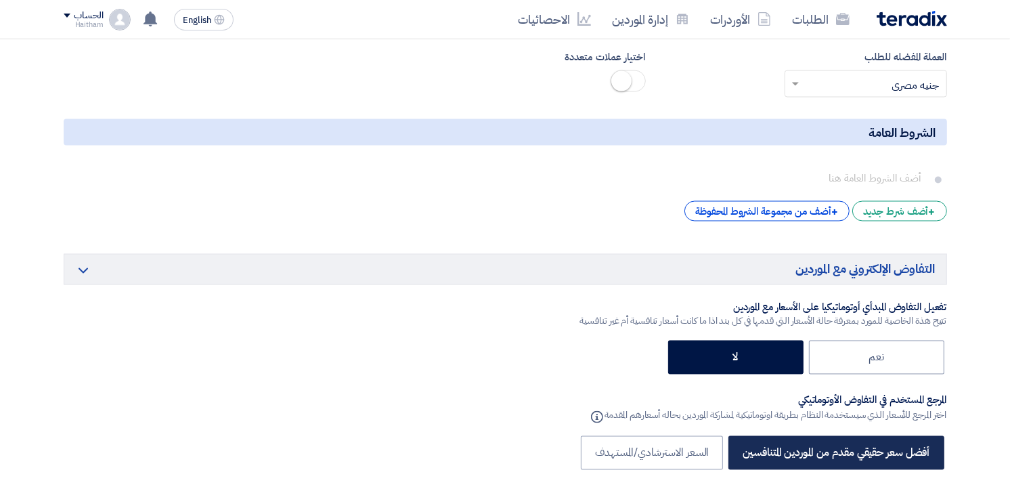
click at [790, 449] on label "أفضل سعر حقيقي مقدم من الموردين المتنافسين" at bounding box center [835, 453] width 215 height 34
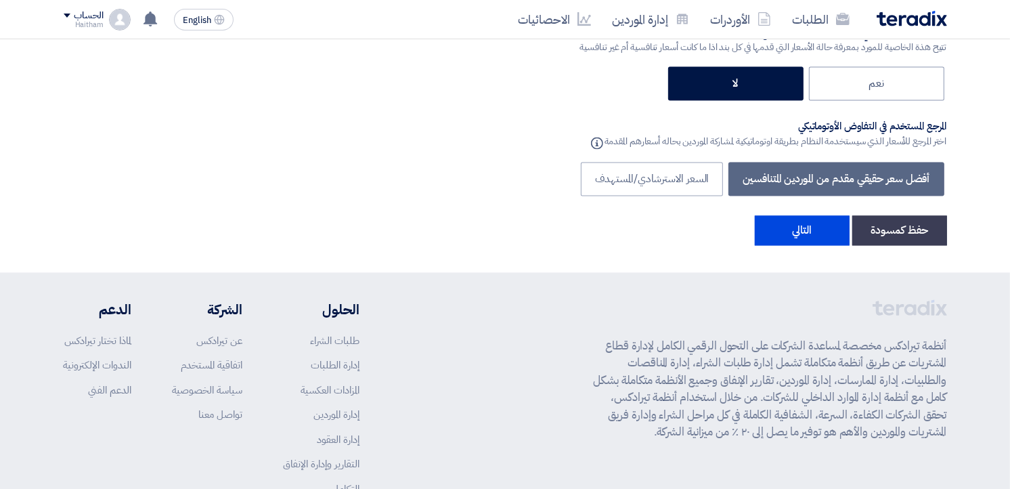
scroll to position [2367, 0]
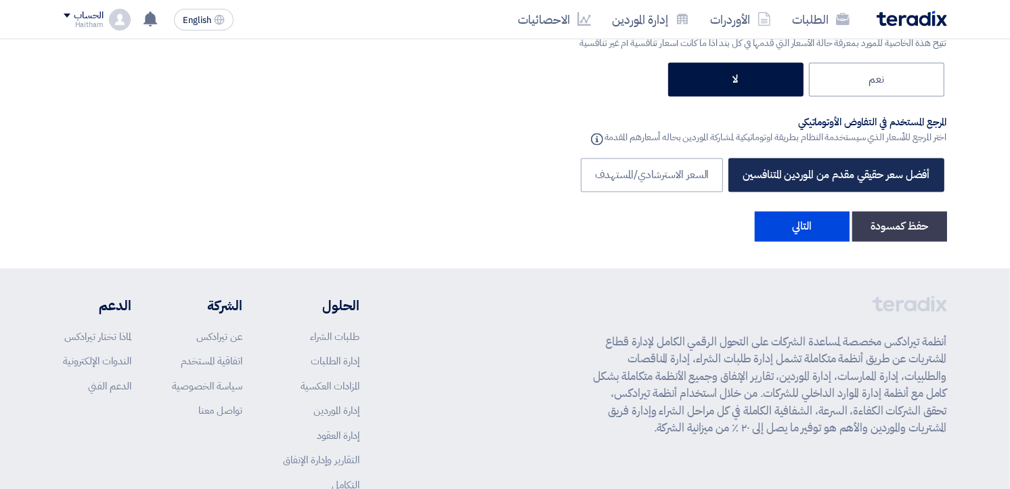
click at [788, 183] on label "أفضل سعر حقيقي مقدم من الموردين المتنافسين" at bounding box center [835, 175] width 215 height 34
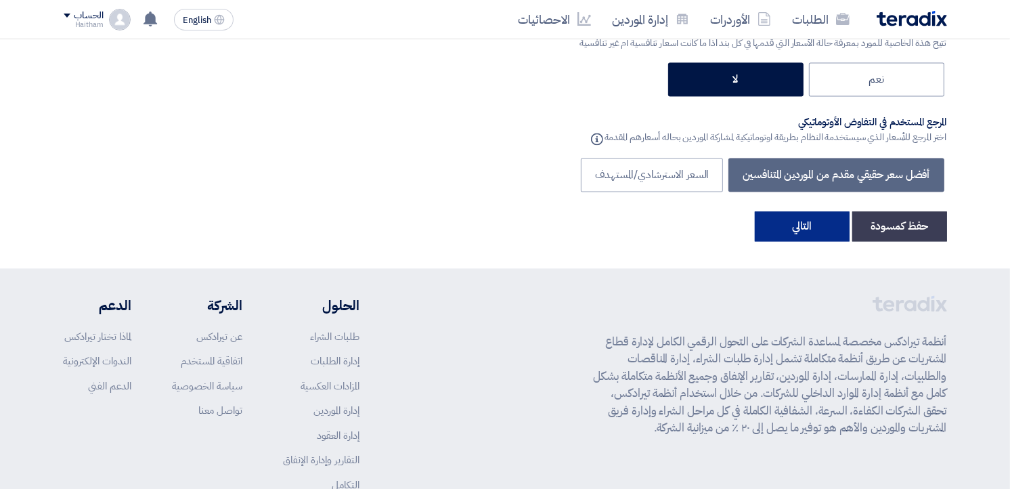
click at [792, 226] on button "التالي" at bounding box center [801, 226] width 95 height 30
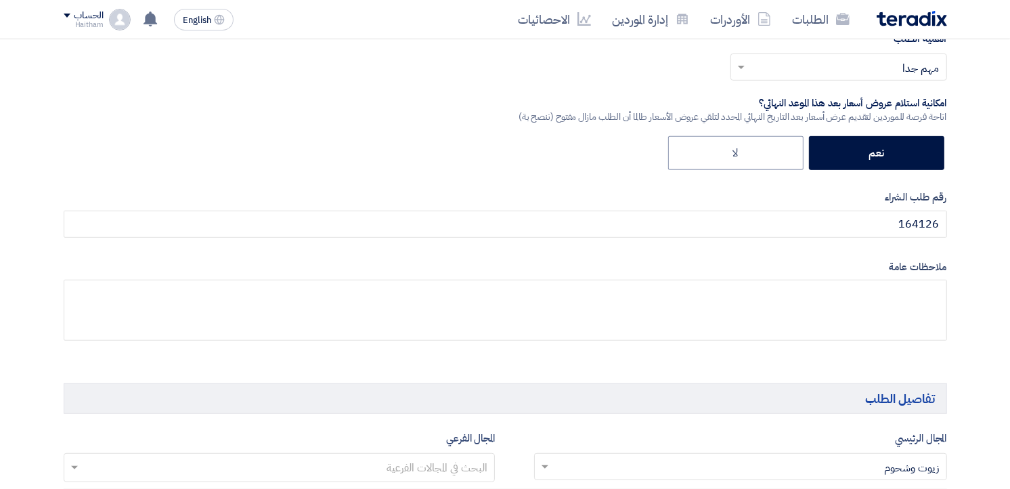
scroll to position [495, 0]
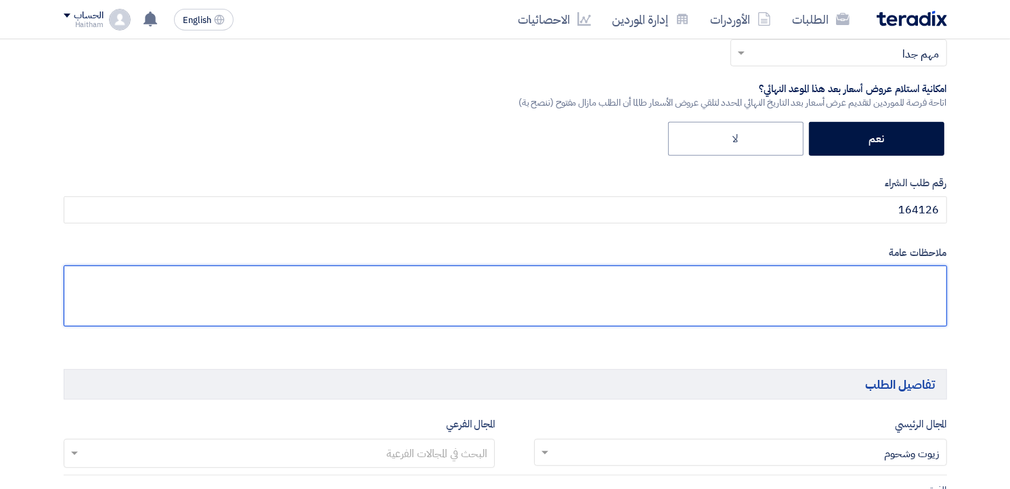
click at [910, 289] on textarea at bounding box center [505, 295] width 883 height 61
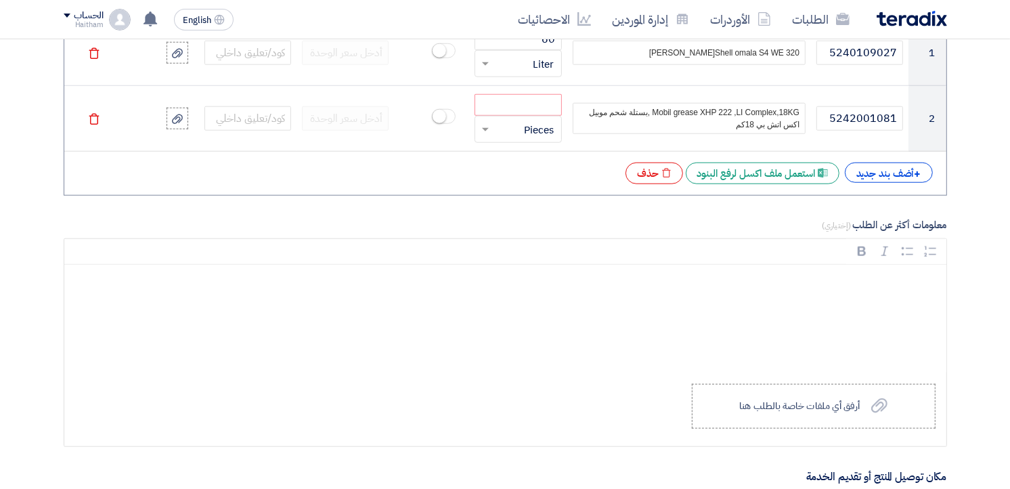
scroll to position [1165, 0]
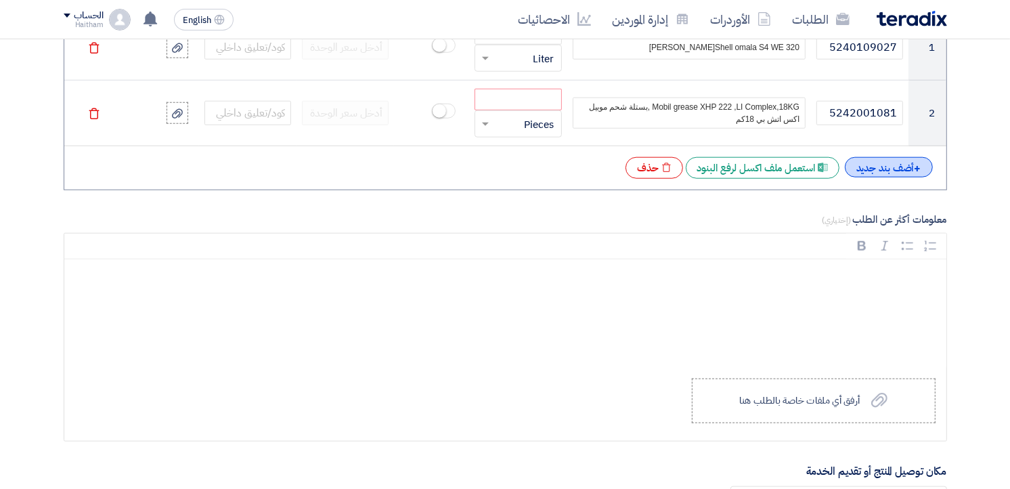
click at [857, 171] on div "+ أضف بند جديد" at bounding box center [888, 167] width 88 height 20
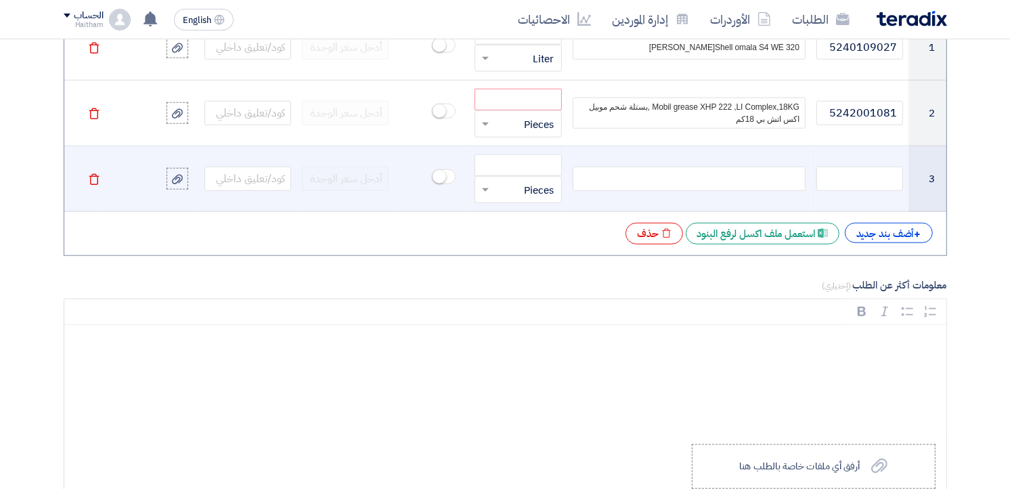
click at [766, 180] on div at bounding box center [688, 178] width 233 height 24
paste div
click at [866, 183] on input "text" at bounding box center [859, 178] width 87 height 24
paste input "5242002030"
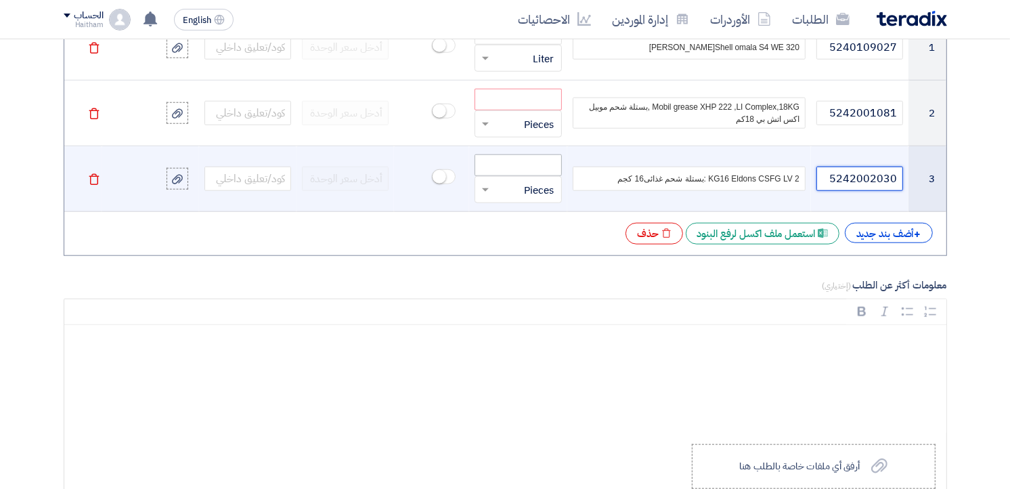
type input "5242002030"
click at [553, 168] on input "number" at bounding box center [517, 165] width 87 height 22
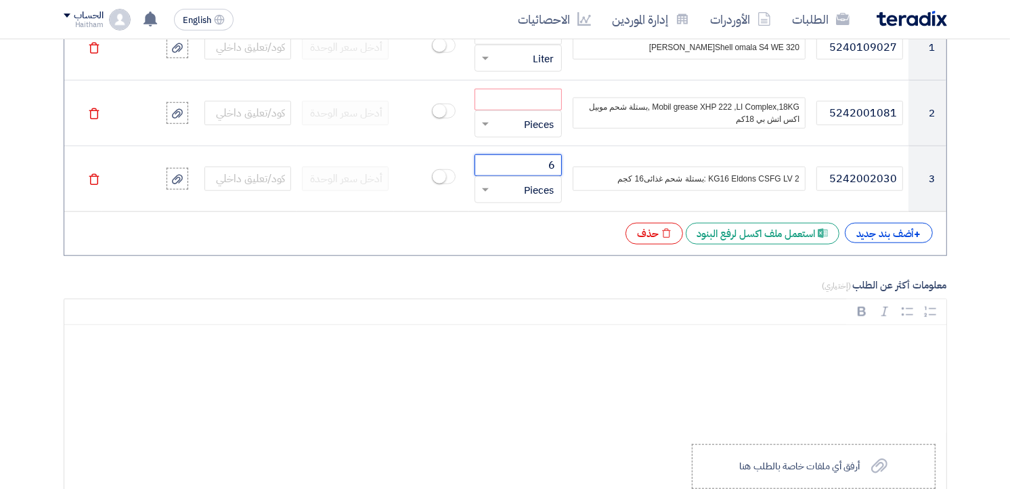
type input "6"
click at [544, 98] on input "number" at bounding box center [517, 100] width 87 height 22
type input "6"
click at [494, 233] on div "+ أضف بند جديد Excel file استعمل ملف اكسل لرفع البنود Excel file حذف" at bounding box center [505, 234] width 860 height 22
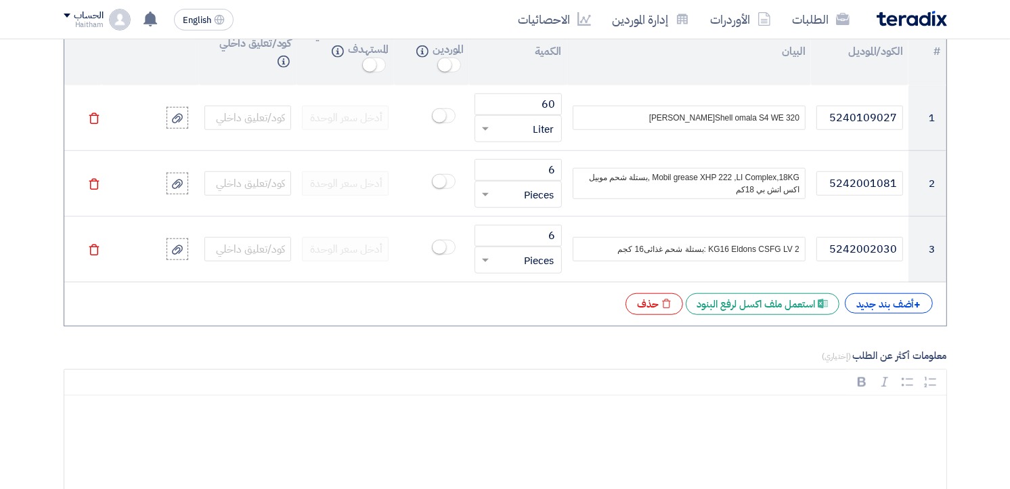
scroll to position [1089, 0]
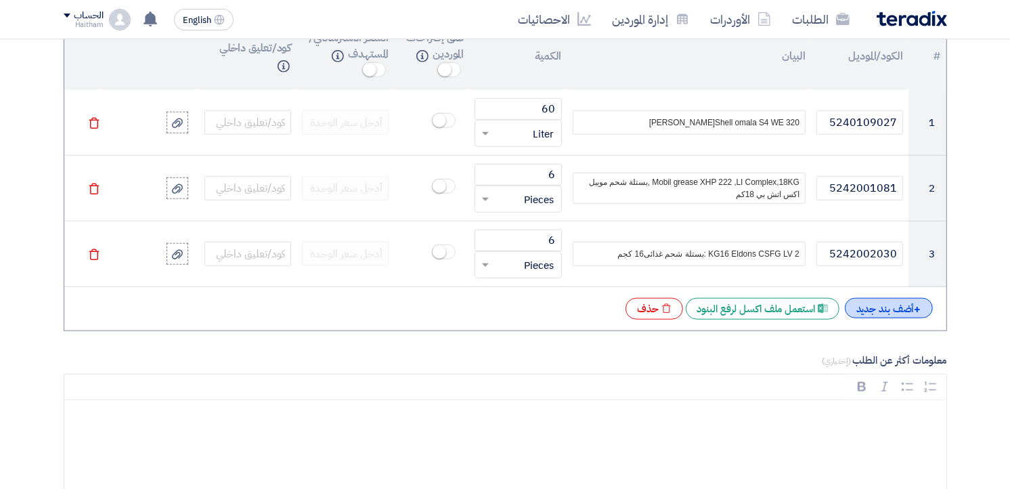
click at [882, 312] on div "+ أضف بند جديد" at bounding box center [888, 308] width 88 height 20
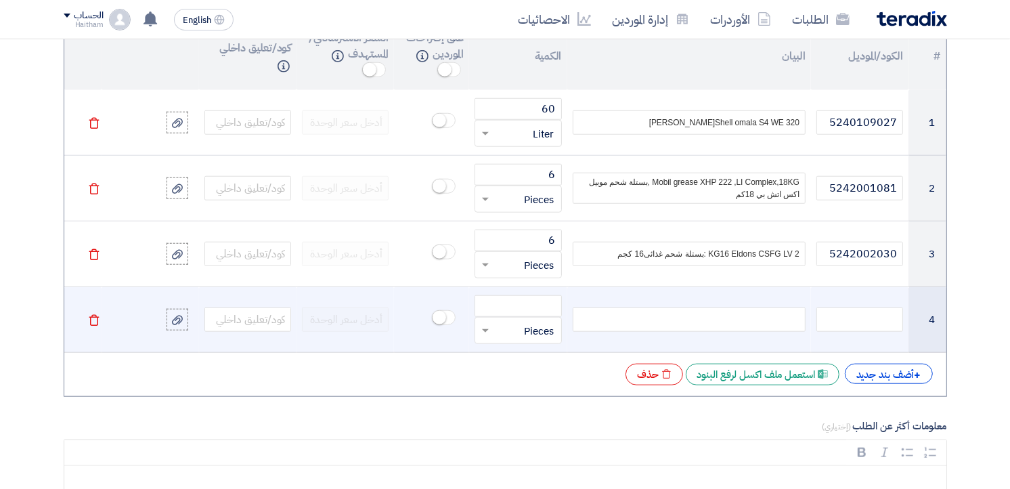
click at [763, 321] on div at bounding box center [688, 319] width 233 height 24
paste div
click at [522, 312] on input "number" at bounding box center [517, 306] width 87 height 22
type input "60"
click at [519, 330] on input "text" at bounding box center [526, 330] width 57 height 22
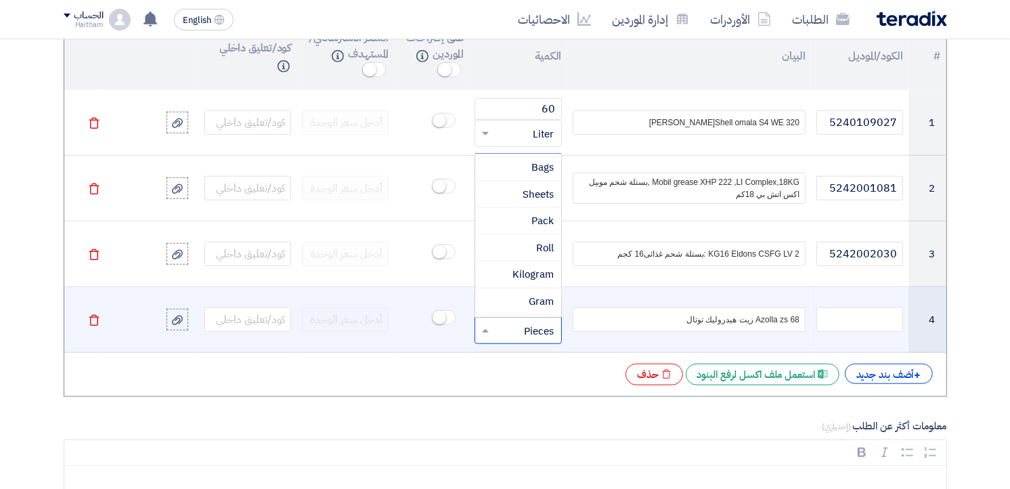
scroll to position [261, 0]
click at [503, 254] on div "Liter" at bounding box center [517, 254] width 85 height 27
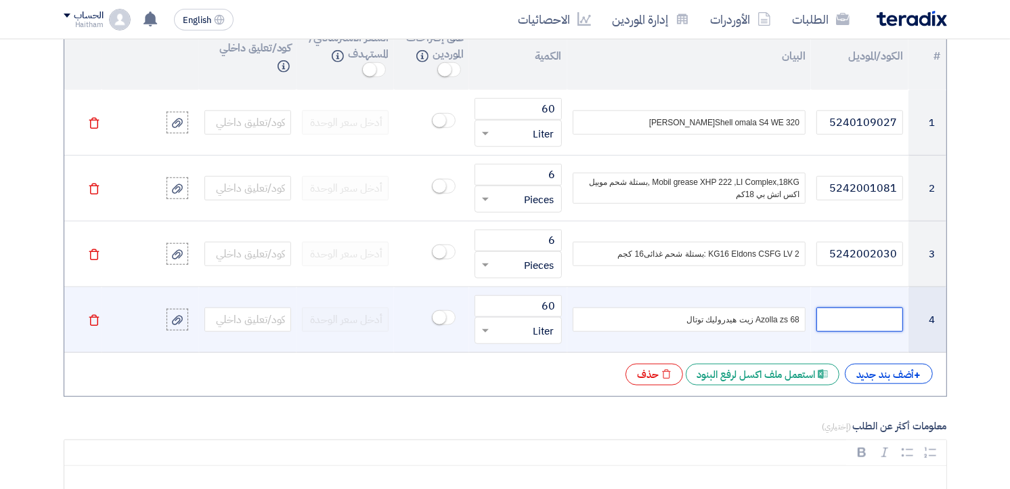
click at [842, 325] on input "text" at bounding box center [859, 319] width 87 height 24
paste input "64"
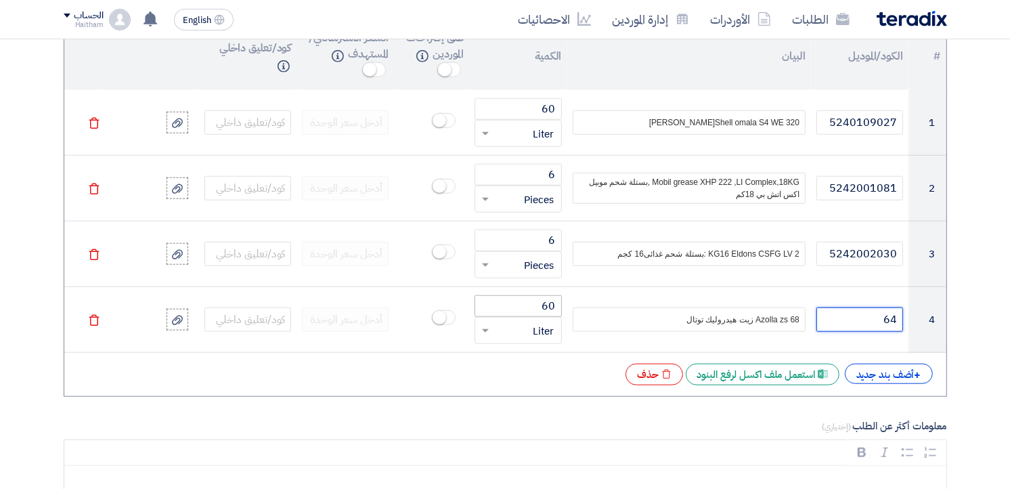
type input "64"
drag, startPoint x: 533, startPoint y: 313, endPoint x: 564, endPoint y: 309, distance: 32.2
click at [564, 309] on td "60 قطعة × Liter" at bounding box center [517, 320] width 97 height 66
type input "64"
drag, startPoint x: 883, startPoint y: 321, endPoint x: 901, endPoint y: 321, distance: 18.3
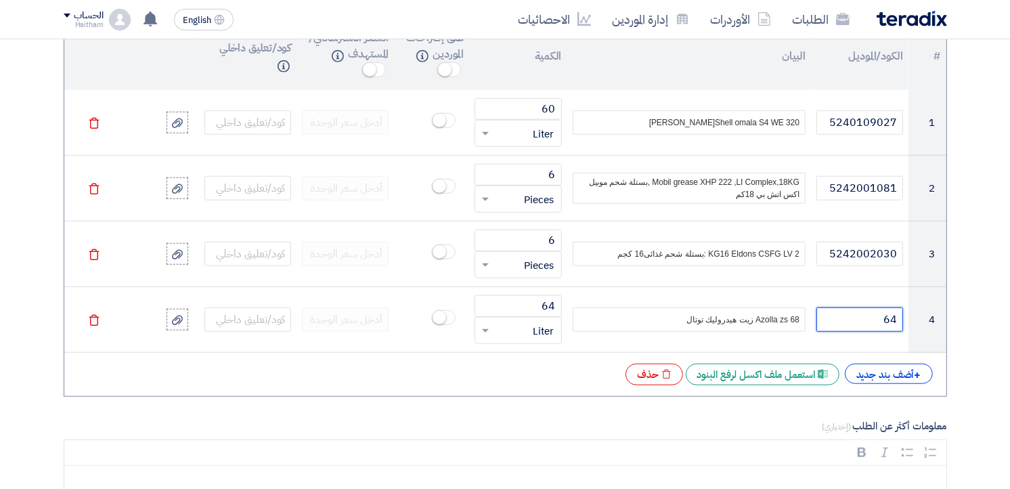
click at [901, 321] on input "64" at bounding box center [859, 319] width 87 height 24
paste input "5240120006"
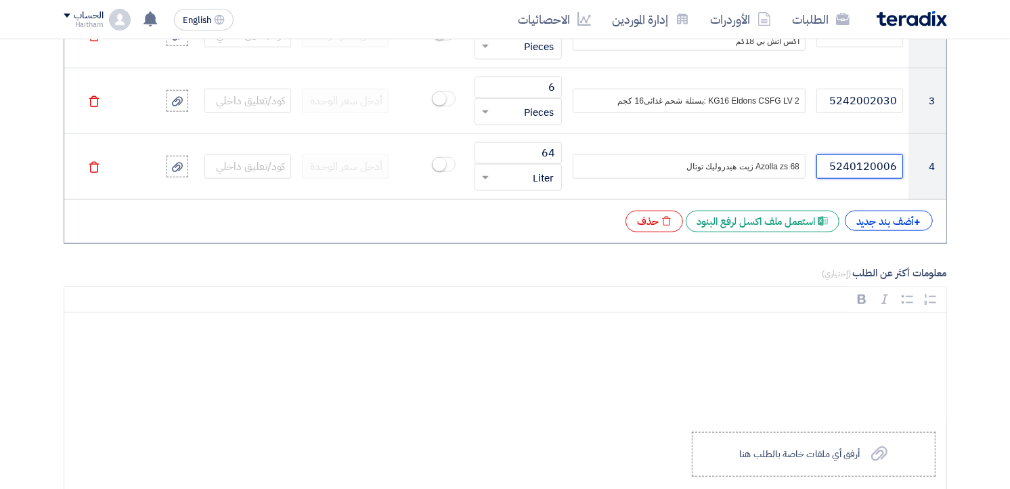
scroll to position [1033, 0]
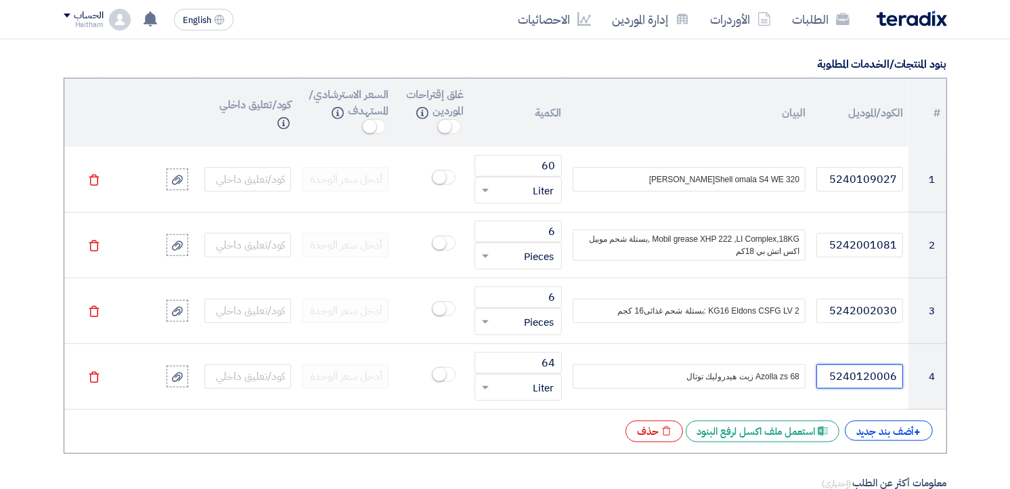
type input "5240120006"
